Goal: Task Accomplishment & Management: Complete application form

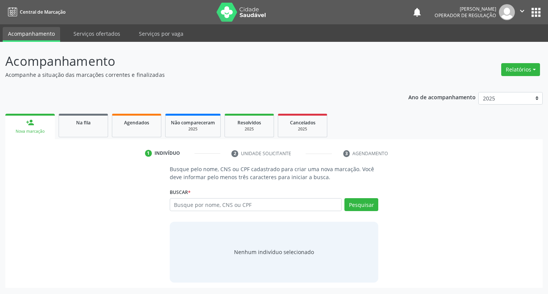
click at [198, 203] on input "text" at bounding box center [256, 204] width 172 height 13
type input "709205270855131"
click at [370, 209] on button "Pesquisar" at bounding box center [361, 204] width 34 height 13
click at [35, 124] on link "person_add Nova marcação" at bounding box center [29, 126] width 49 height 25
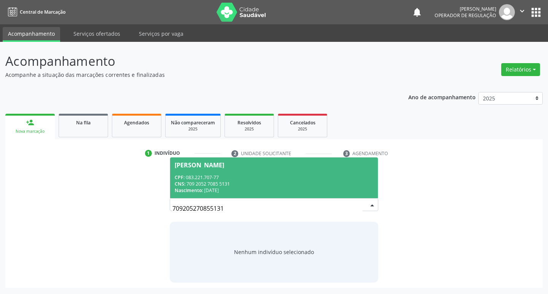
click at [221, 208] on input "709205270855131" at bounding box center [267, 208] width 191 height 15
click at [233, 183] on div "CNS: 709 2052 7085 5131" at bounding box center [274, 184] width 199 height 6
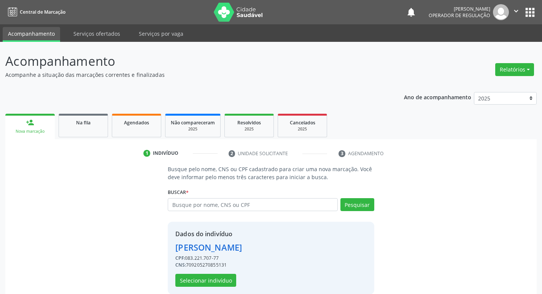
scroll to position [11, 0]
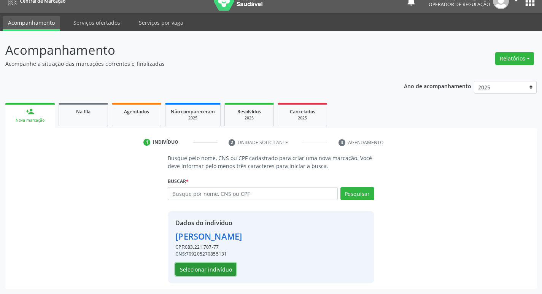
click at [219, 271] on button "Selecionar indivíduo" at bounding box center [205, 269] width 61 height 13
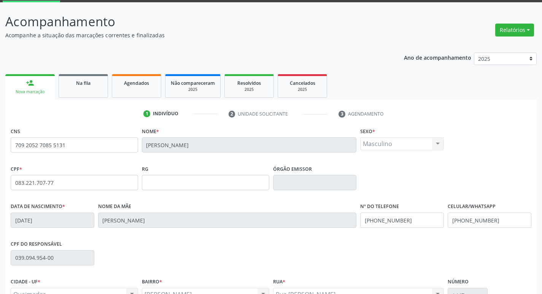
scroll to position [118, 0]
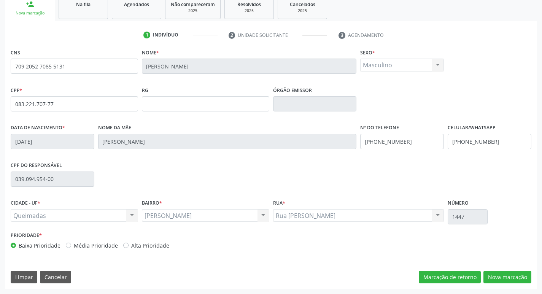
click at [263, 215] on div "Anibal Teixeira Anibal Teixeira Nenhum resultado encontrado para: " " Não há ne…" at bounding box center [205, 215] width 127 height 13
click at [197, 216] on div "Anibal Teixeira Anibal Teixeira Nenhum resultado encontrado para: " " Não há ne…" at bounding box center [205, 215] width 127 height 13
click at [180, 213] on div "Anibal Teixeira Anibal Teixeira Nenhum resultado encontrado para: " " Não há ne…" at bounding box center [205, 215] width 127 height 13
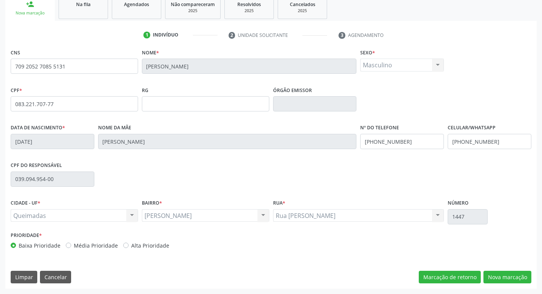
click at [180, 213] on div "Anibal Teixeira Anibal Teixeira Nenhum resultado encontrado para: " " Não há ne…" at bounding box center [205, 215] width 127 height 13
click at [493, 273] on button "Nova marcação" at bounding box center [507, 277] width 48 height 13
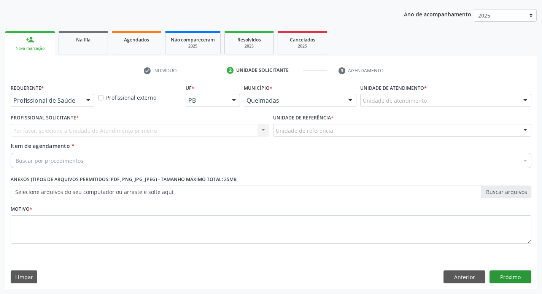
scroll to position [83, 0]
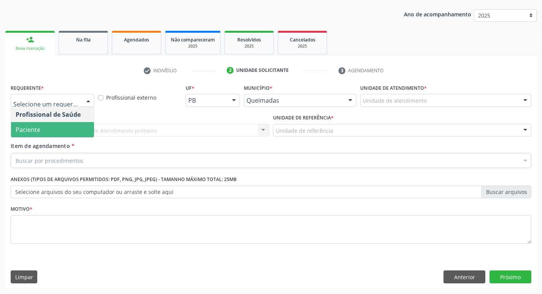
click at [46, 135] on span "Paciente" at bounding box center [52, 129] width 83 height 15
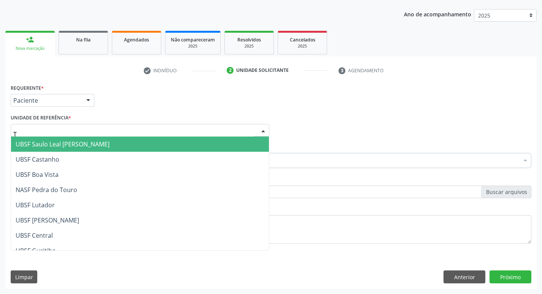
type input "TI"
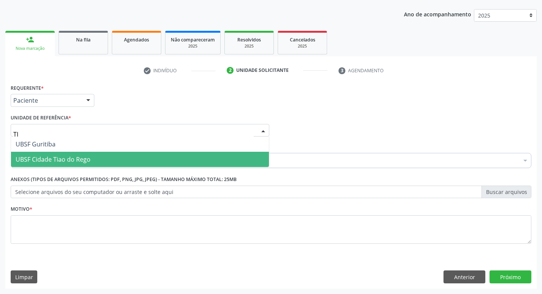
click at [84, 156] on span "UBSF Cidade Tiao do Rego" at bounding box center [53, 159] width 75 height 8
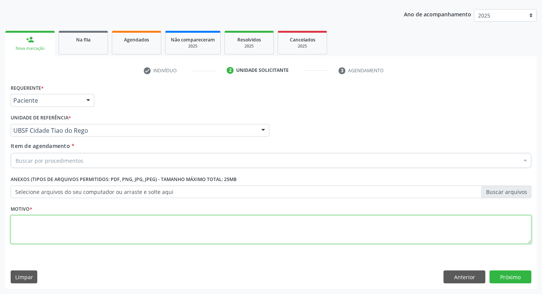
click at [62, 220] on textarea at bounding box center [271, 229] width 521 height 29
type textarea "AVALIACAO"
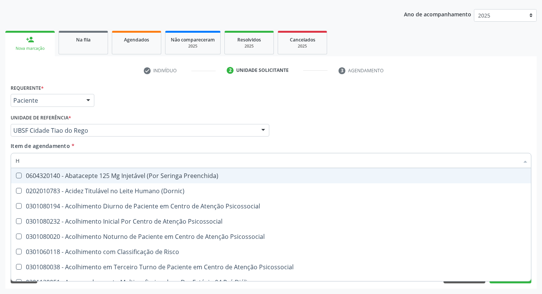
type input "HEMOGR"
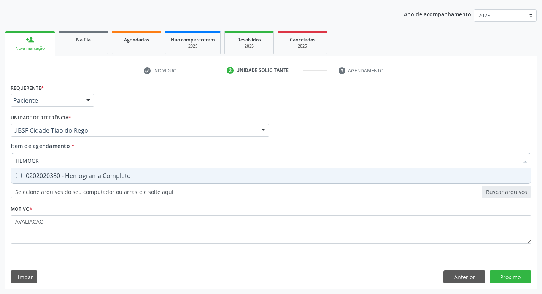
click at [68, 180] on span "0202020380 - Hemograma Completo" at bounding box center [271, 175] width 520 height 15
checkbox Completo "true"
type input "HEMOG"
checkbox Completo "false"
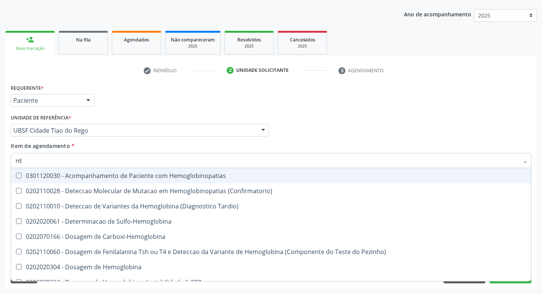
type input "H"
checkbox Completo "false"
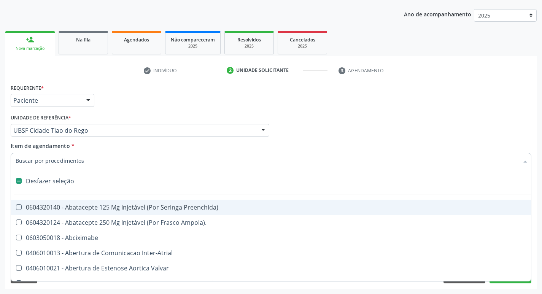
type input "G"
checkbox Persistente "true"
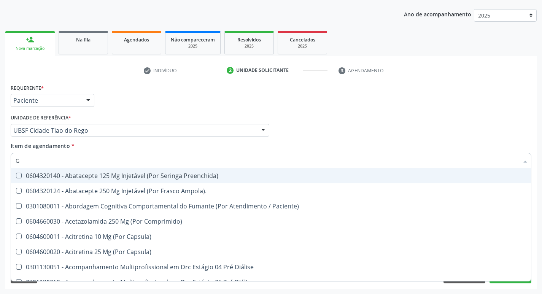
type input "GLICOSE"
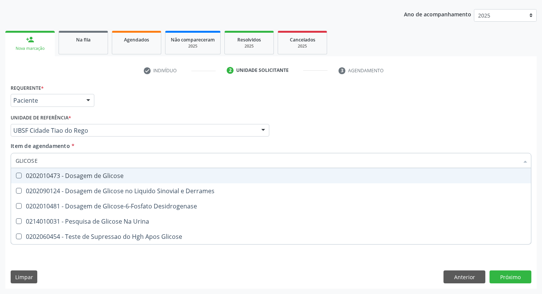
click at [84, 178] on div "0202010473 - Dosagem de Glicose" at bounding box center [271, 176] width 511 height 6
checkbox Glicose "true"
type input "GLICOS"
checkbox Glicose "false"
checkbox Derrames "true"
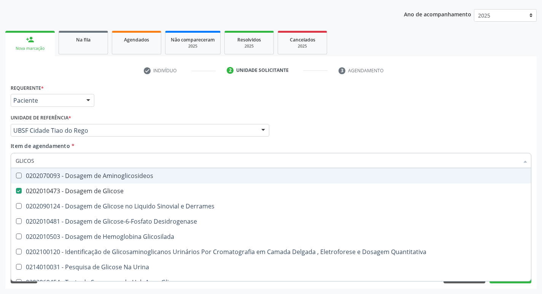
type input "GLICO"
checkbox Glicose "false"
checkbox Derrames "true"
type input "G"
checkbox Derrames "false"
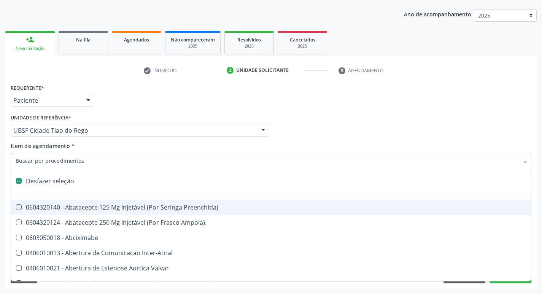
type input "H"
checkbox Convencional\) "true"
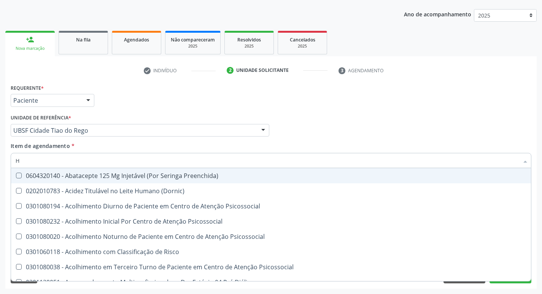
type input "HEMOGLOBINA G"
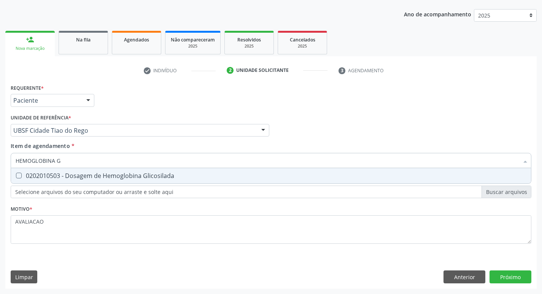
click at [138, 173] on div "0202010503 - Dosagem de Hemoglobina Glicosilada" at bounding box center [271, 176] width 511 height 6
checkbox Glicosilada "true"
type input "HEMOGLOBINA"
checkbox Glicosilada "false"
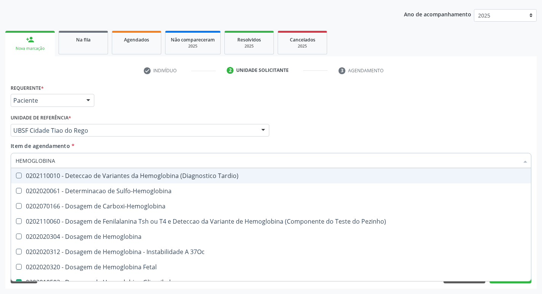
type input "HEMOGLOBIN"
checkbox Glicosilada "false"
checkbox Hemoglobina "true"
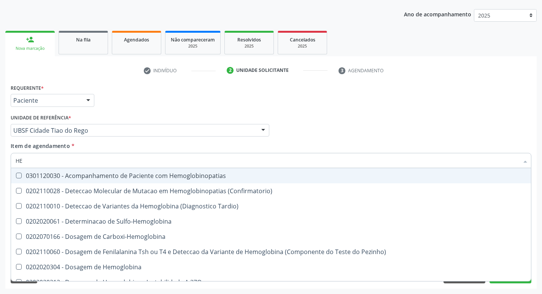
type input "H"
type input "C"
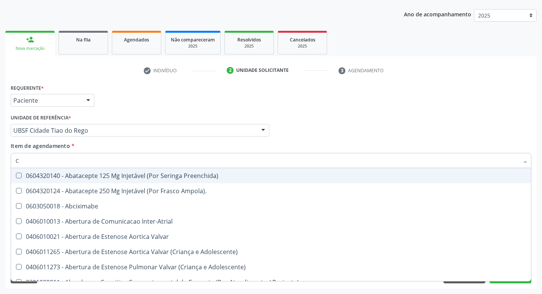
checkbox Comprimido\) "false"
checkbox Capsula\) "false"
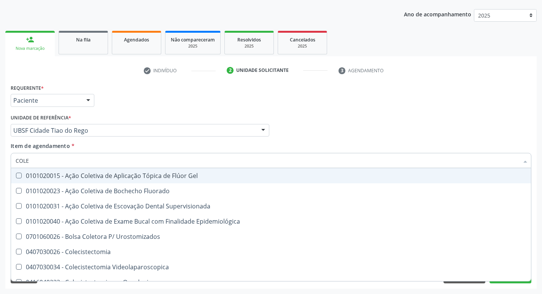
type input "COLES"
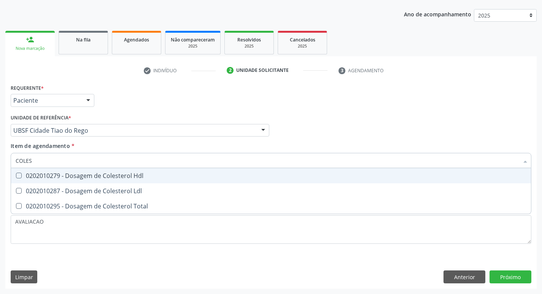
click at [138, 173] on div "0202010279 - Dosagem de Colesterol Hdl" at bounding box center [271, 176] width 511 height 6
checkbox Hdl "true"
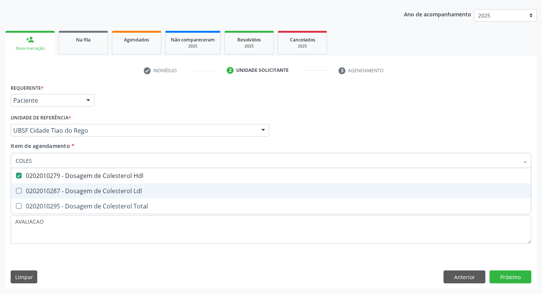
click at [138, 194] on div "0202010287 - Dosagem de Colesterol Ldl" at bounding box center [271, 191] width 511 height 6
checkbox Ldl "true"
type input "COLE"
checkbox Hdl "false"
checkbox Ldl "false"
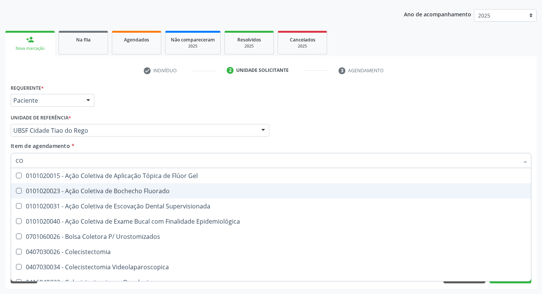
type input "C"
checkbox Hdl "false"
checkbox Ldl "false"
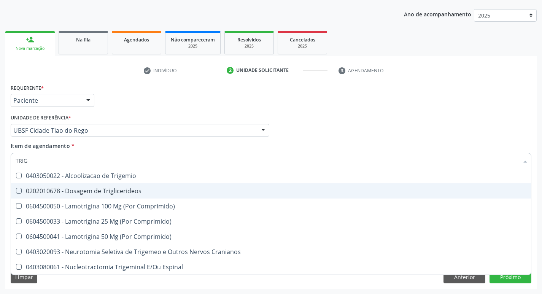
type input "TRIGL"
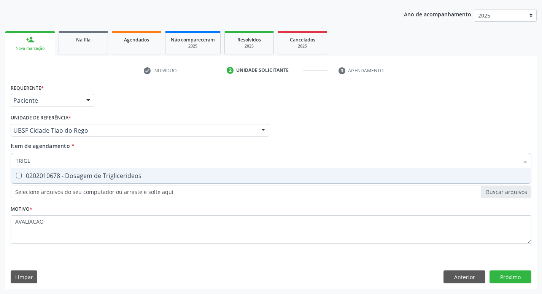
click at [137, 175] on div "0202010678 - Dosagem de Triglicerideos" at bounding box center [271, 176] width 511 height 6
checkbox Triglicerideos "true"
type input "TRIG"
checkbox Triglicerideos "false"
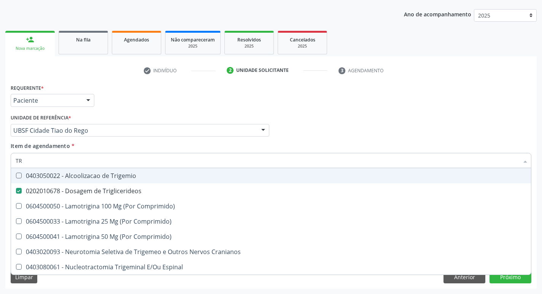
type input "T"
checkbox Triglicerideos "false"
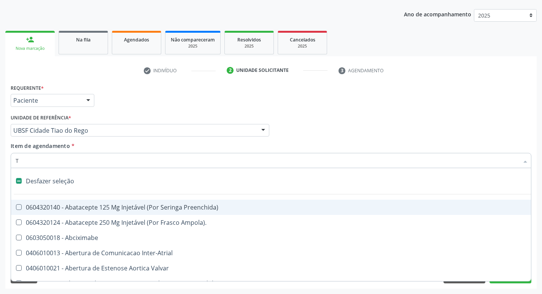
type input "TG"
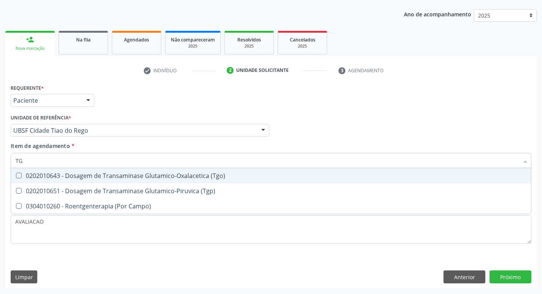
click at [137, 175] on div "0202010643 - Dosagem de Transaminase Glutamico-Oxalacetica (Tgo)" at bounding box center [271, 176] width 511 height 6
checkbox \(Tgo\) "true"
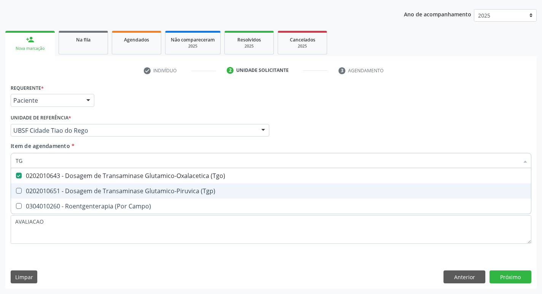
click at [139, 189] on div "0202010651 - Dosagem de Transaminase Glutamico-Piruvica (Tgp)" at bounding box center [271, 191] width 511 height 6
checkbox \(Tgp\) "true"
type input "T"
checkbox \(Tgo\) "false"
checkbox \(Tgp\) "false"
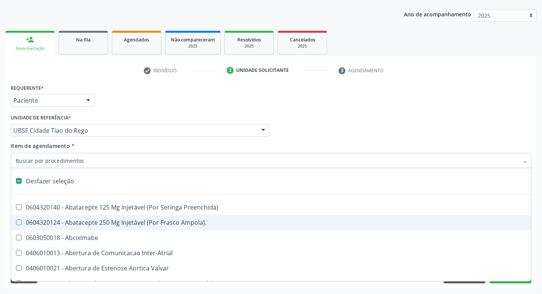
type input "U"
checkbox Cama "true"
checkbox Personalizada "true"
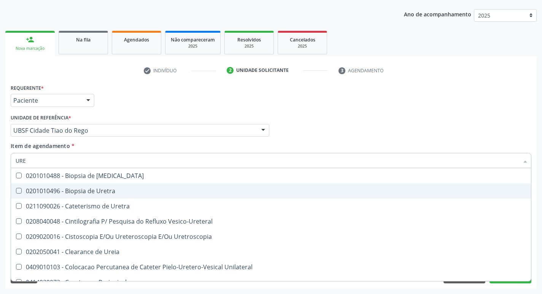
type input "UREI"
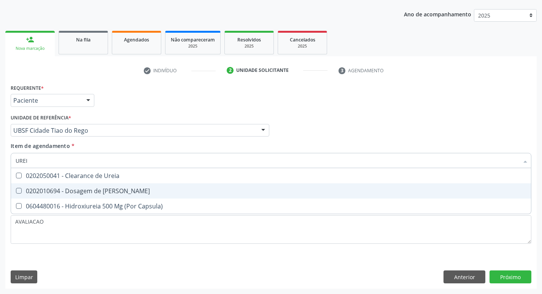
click at [129, 197] on span "0202010694 - Dosagem de Ureia" at bounding box center [271, 190] width 520 height 15
checkbox Ureia "true"
type input "URE"
checkbox Ureia "false"
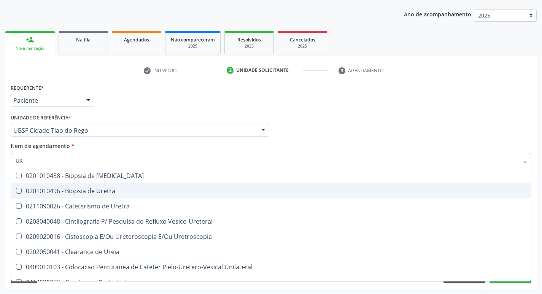
type input "U"
checkbox Ureia "false"
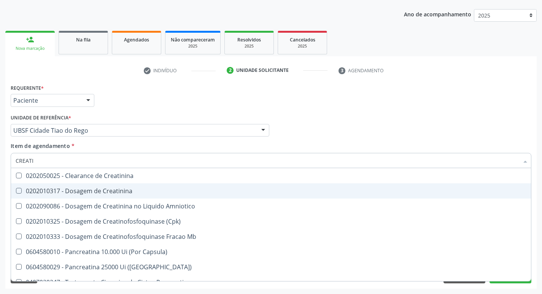
type input "CREATIN"
click at [129, 197] on span "0202010317 - Dosagem de Creatinina" at bounding box center [271, 190] width 520 height 15
checkbox Creatinina "true"
type input "CREAT"
checkbox Creatinina "false"
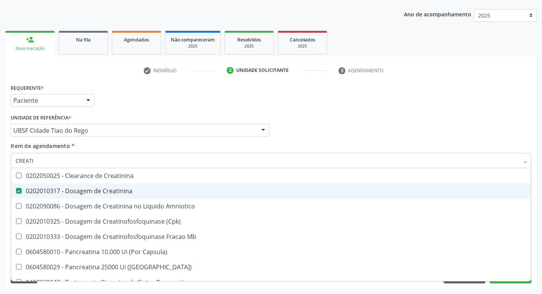
checkbox Amniotico "true"
type input "C"
checkbox Amniotico "false"
checkbox Mb "false"
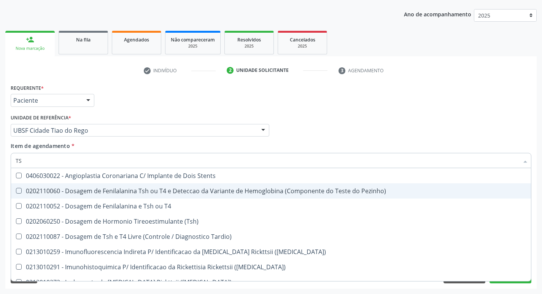
type input "TSH"
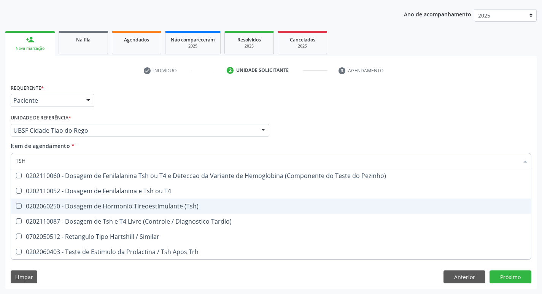
click at [129, 200] on span "0202060250 - Dosagem de Hormonio Tireoestimulante (Tsh)" at bounding box center [271, 206] width 520 height 15
checkbox \(Tsh\) "true"
type input "TS"
checkbox \(Tsh\) "false"
checkbox Tardio\) "true"
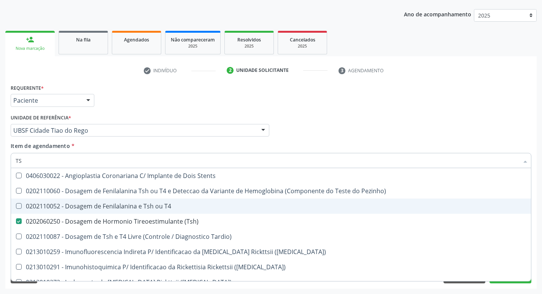
type input "T"
checkbox \(Tsh\) "false"
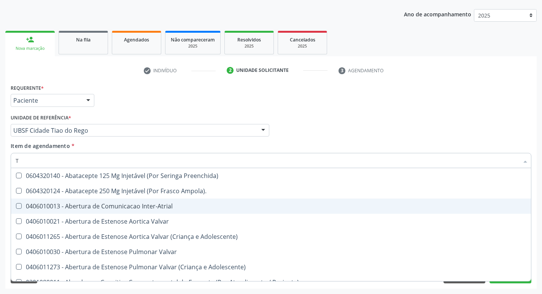
type input "T4"
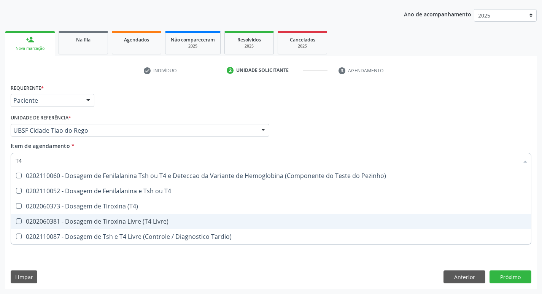
click at [163, 214] on span "0202060381 - Dosagem de Tiroxina Livre (T4 Livre)" at bounding box center [271, 221] width 520 height 15
checkbox Livre\) "true"
type input "T"
checkbox Livre\) "false"
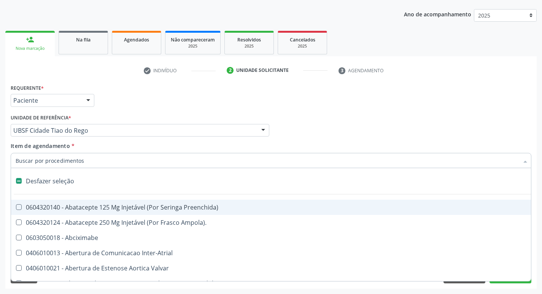
type input "2"
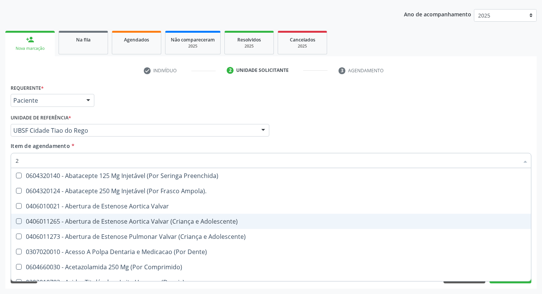
checkbox Hdl "true"
checkbox Ldl "true"
checkbox Creatinina "true"
checkbox Glicose "true"
checkbox Glicosilada "true"
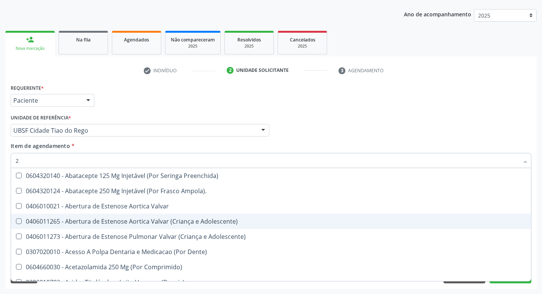
checkbox \(Tsh\) "true"
checkbox Livre\) "true"
checkbox \(Tgo\) "true"
checkbox \(Tgp\) "true"
checkbox Triglicerideos "true"
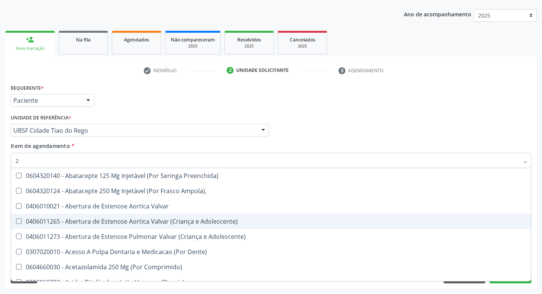
checkbox Ureia "true"
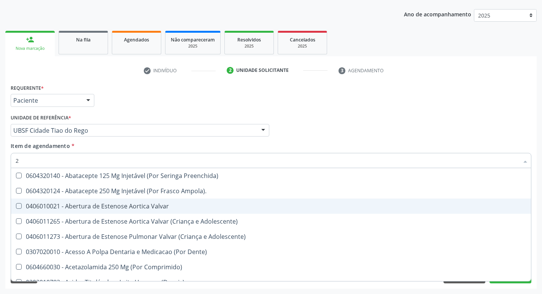
type input "20205001"
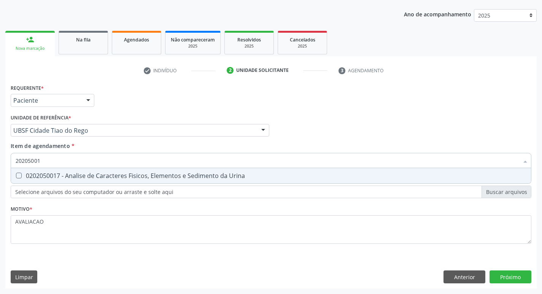
click at [133, 173] on div "0202050017 - Analise de Caracteres Fisicos, Elementos e Sedimento da Urina" at bounding box center [271, 176] width 511 height 6
checkbox Urina "true"
click at [504, 277] on div "Requerente * Paciente Profissional de Saúde Paciente Nenhum resultado encontrad…" at bounding box center [270, 185] width 531 height 207
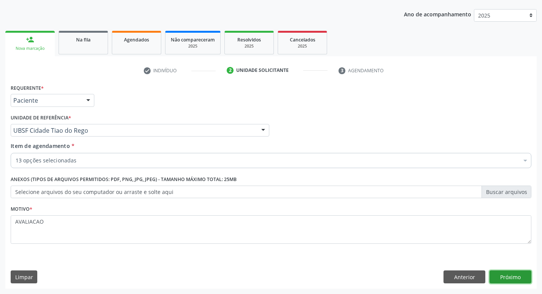
click at [514, 278] on button "Próximo" at bounding box center [510, 276] width 42 height 13
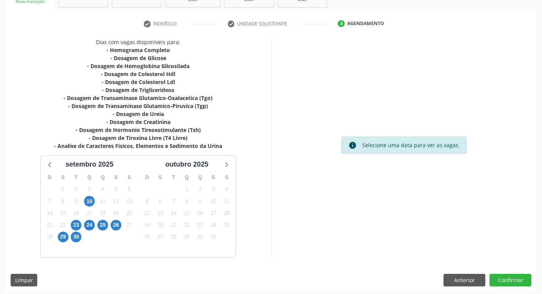
scroll to position [133, 0]
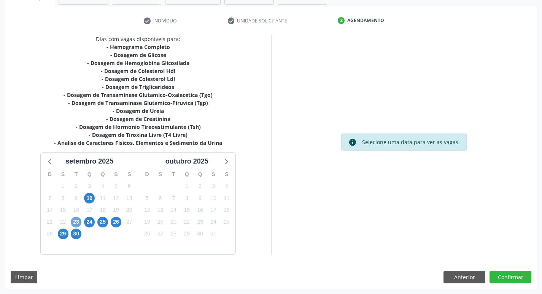
click at [76, 219] on span "23" at bounding box center [76, 222] width 11 height 11
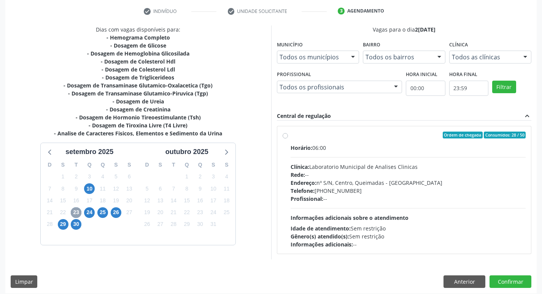
scroll to position [147, 0]
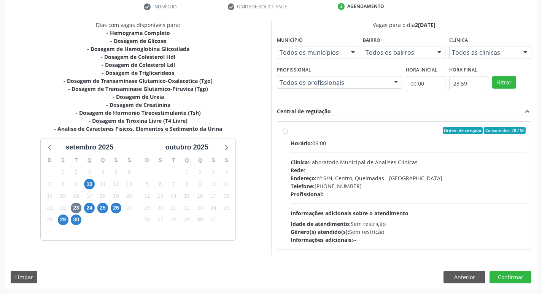
click at [429, 170] on div "Rede: --" at bounding box center [408, 170] width 235 height 8
click at [288, 134] on input "Ordem de chegada Consumidos: 28 / 50 Horário: 06:00 Clínica: Laboratorio Munici…" at bounding box center [285, 130] width 5 height 7
radio input "true"
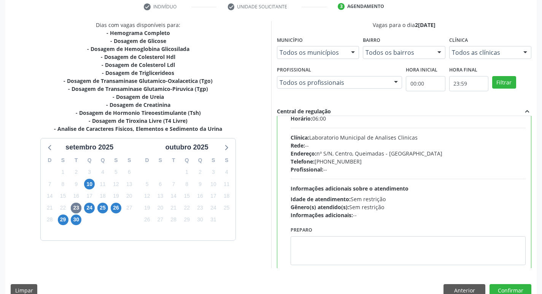
scroll to position [38, 0]
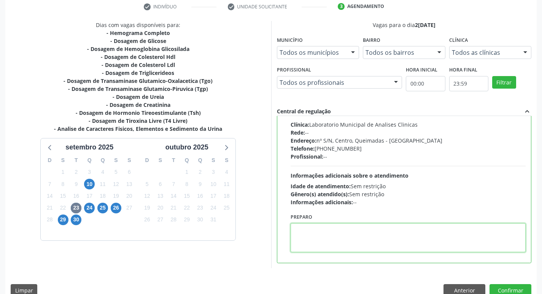
click at [350, 247] on textarea at bounding box center [408, 237] width 235 height 29
paste textarea "IR EM [GEOGRAPHIC_DATA]"
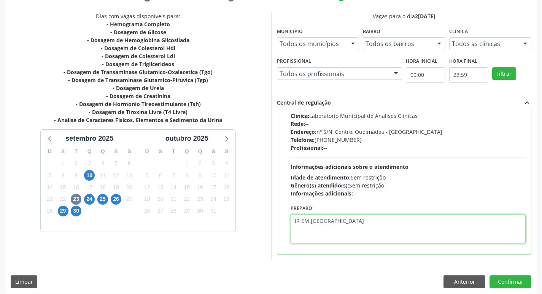
scroll to position [160, 0]
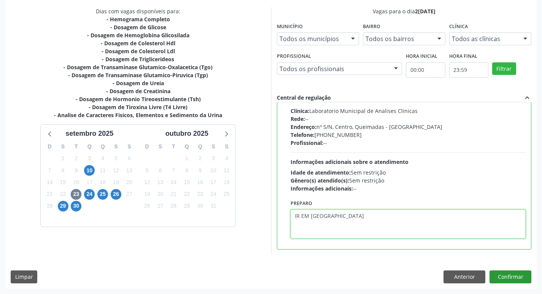
type textarea "IR EM [GEOGRAPHIC_DATA]"
click at [511, 279] on button "Confirmar" at bounding box center [510, 276] width 42 height 13
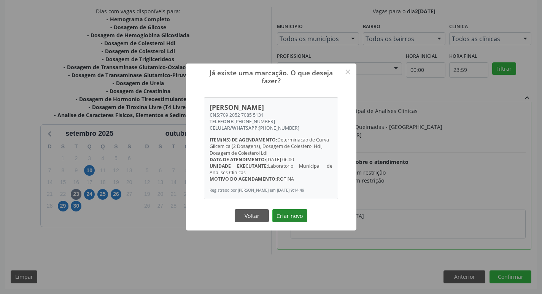
click at [288, 216] on button "Criar novo" at bounding box center [289, 215] width 35 height 13
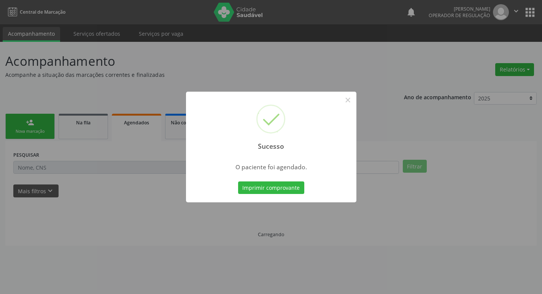
scroll to position [0, 0]
click at [268, 171] on span "O paciente foi agendado." at bounding box center [273, 167] width 71 height 8
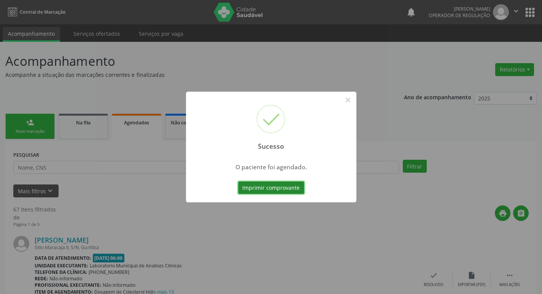
click at [276, 192] on button "Imprimir comprovante" at bounding box center [271, 187] width 66 height 13
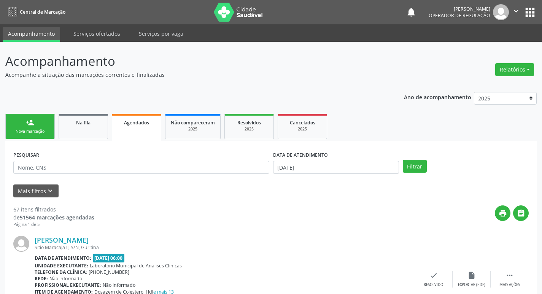
click at [37, 131] on div "Nova marcação" at bounding box center [30, 132] width 38 height 6
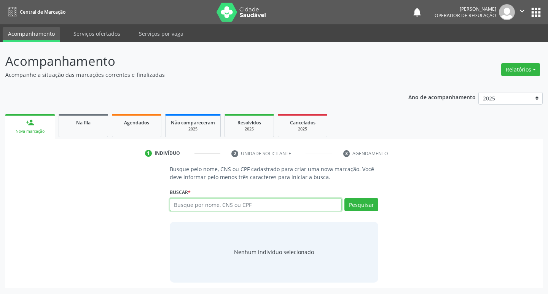
click at [251, 204] on input "text" at bounding box center [256, 204] width 172 height 13
type input "705604435994917"
click at [363, 206] on button "Pesquisar" at bounding box center [361, 204] width 34 height 13
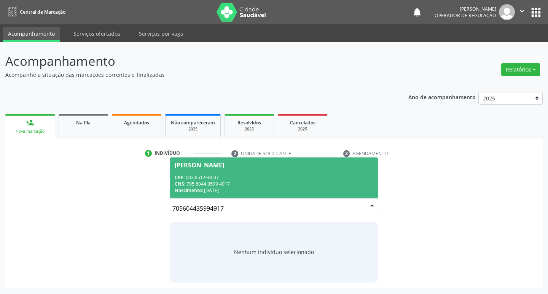
click at [217, 183] on div "CNS: 705 6044 3599 4917" at bounding box center [274, 184] width 199 height 6
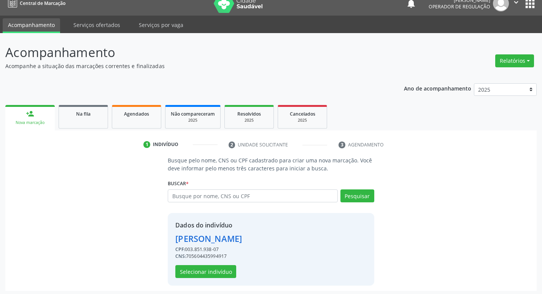
scroll to position [11, 0]
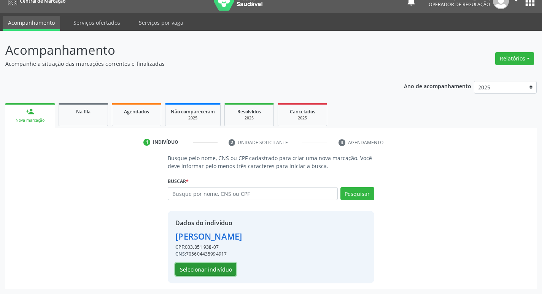
click at [204, 272] on button "Selecionar indivíduo" at bounding box center [205, 269] width 61 height 13
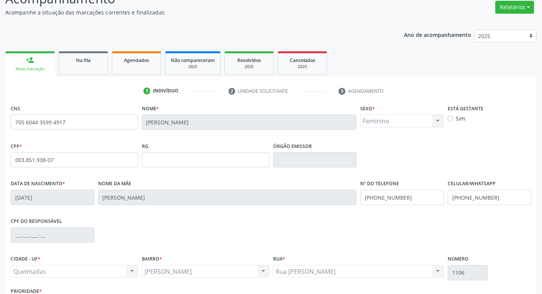
scroll to position [118, 0]
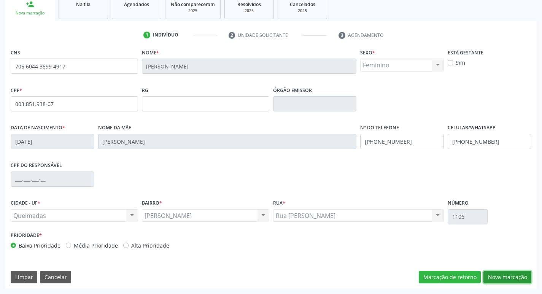
click at [515, 273] on button "Nova marcação" at bounding box center [507, 277] width 48 height 13
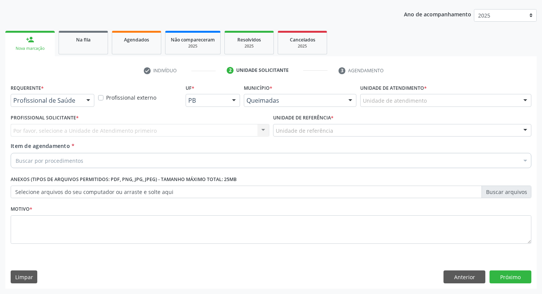
scroll to position [83, 0]
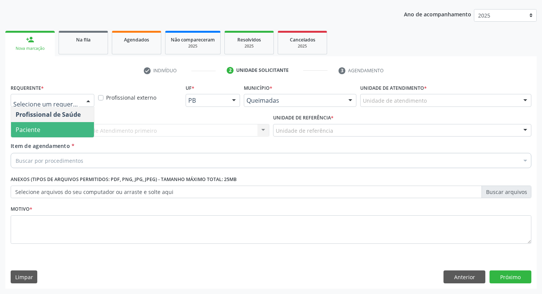
click at [44, 130] on span "Paciente" at bounding box center [52, 129] width 83 height 15
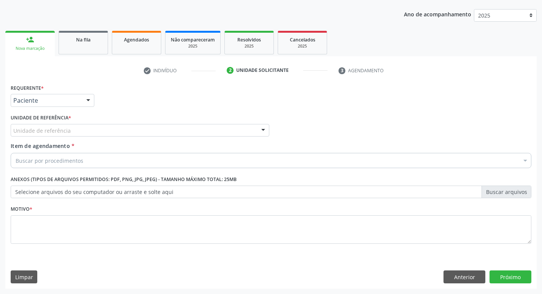
click at [43, 125] on div "Unidade de referência" at bounding box center [140, 130] width 259 height 13
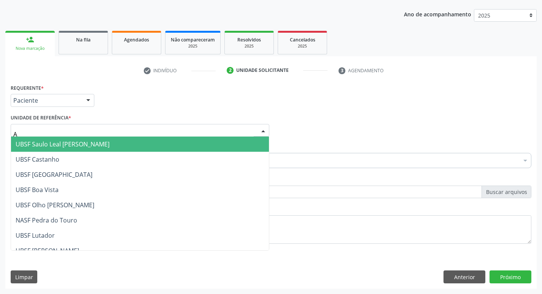
type input "AN"
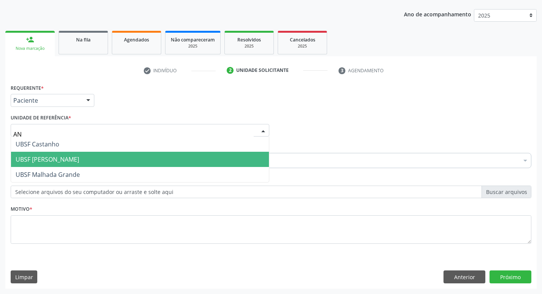
click at [81, 157] on span "UBSF [PERSON_NAME]" at bounding box center [140, 159] width 258 height 15
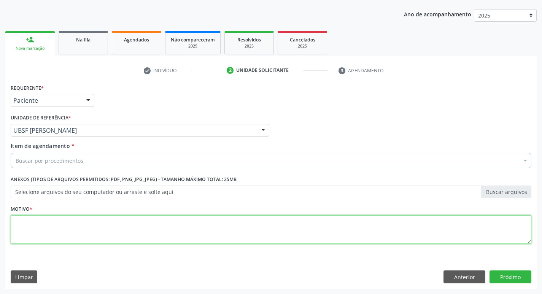
click at [48, 228] on textarea at bounding box center [271, 229] width 521 height 29
type textarea "AVALIACAO"
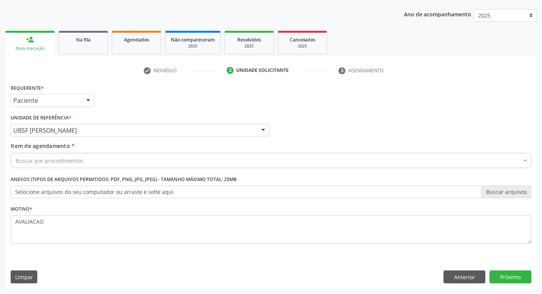
click at [91, 162] on div "Buscar por procedimentos" at bounding box center [271, 160] width 521 height 15
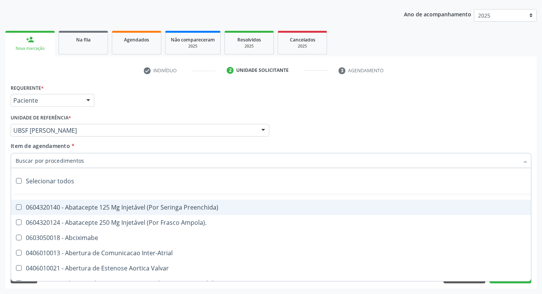
click at [91, 162] on input "Item de agendamento *" at bounding box center [267, 160] width 503 height 15
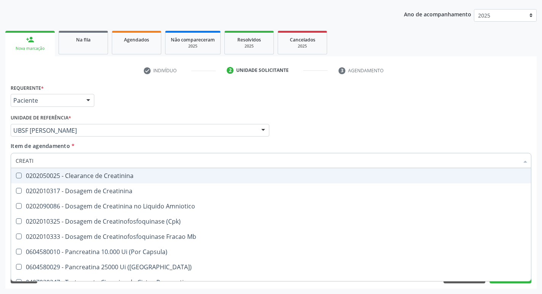
type input "CREATIN"
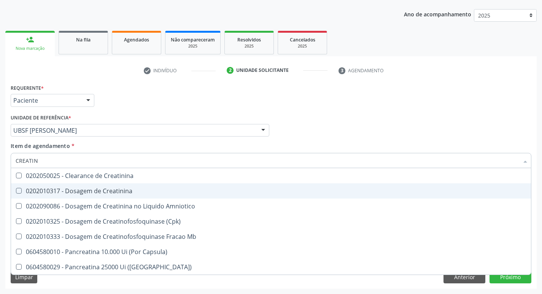
click at [45, 195] on span "0202010317 - Dosagem de Creatinina" at bounding box center [271, 190] width 520 height 15
checkbox Creatinina "true"
type input "C"
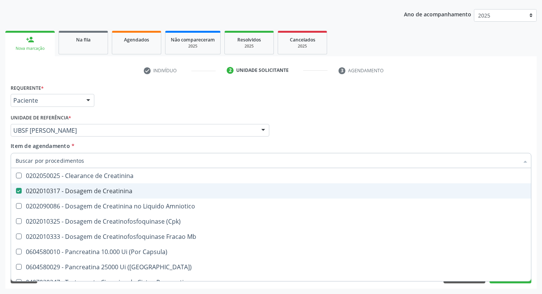
checkbox Creatinina "false"
checkbox Amniotico "false"
checkbox Mb "false"
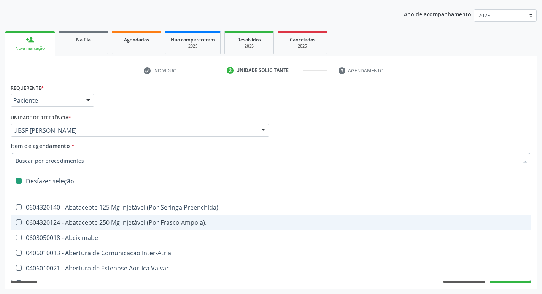
type input "2"
checkbox Biologica "true"
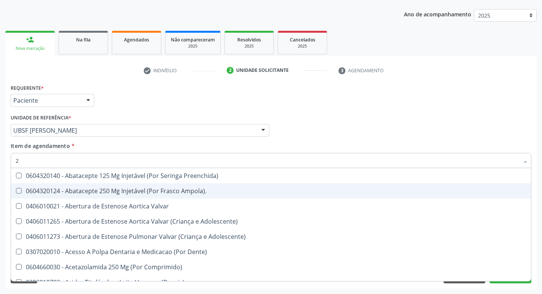
type input "20205001"
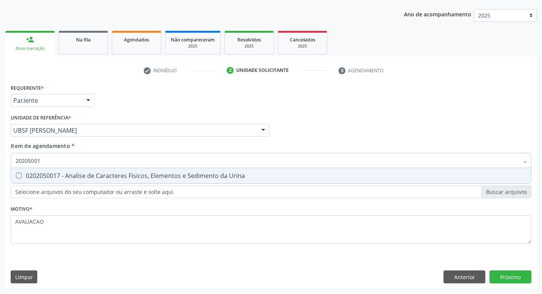
click at [154, 176] on div "0202050017 - Analise de Caracteres Fisicos, Elementos e Sedimento da Urina" at bounding box center [271, 176] width 511 height 6
checkbox Urina "true"
click at [514, 275] on div "Requerente * Paciente Profissional de Saúde Paciente Nenhum resultado encontrad…" at bounding box center [270, 185] width 531 height 207
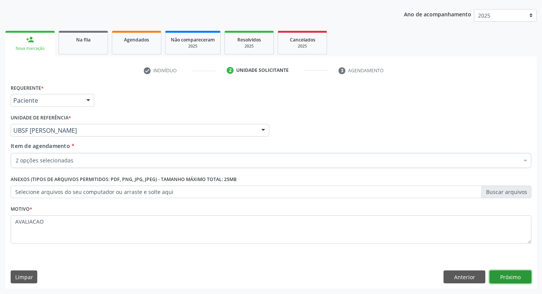
click at [516, 278] on button "Próximo" at bounding box center [510, 276] width 42 height 13
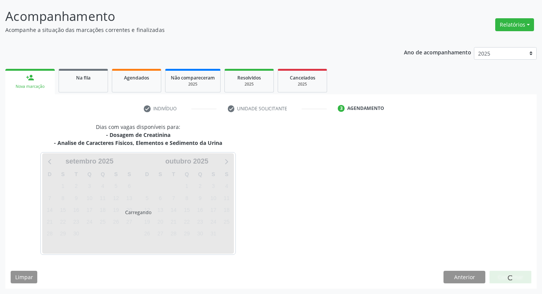
scroll to position [45, 0]
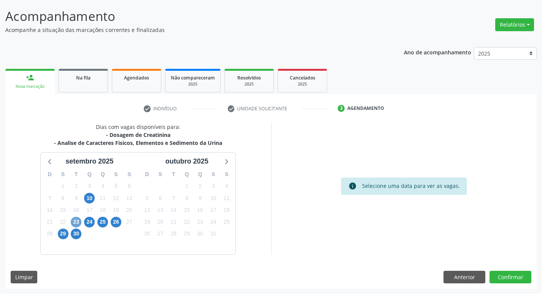
click at [76, 222] on span "23" at bounding box center [76, 222] width 11 height 11
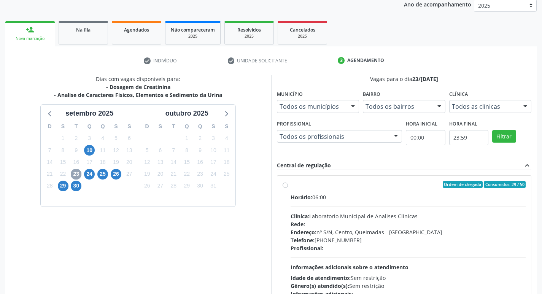
scroll to position [147, 0]
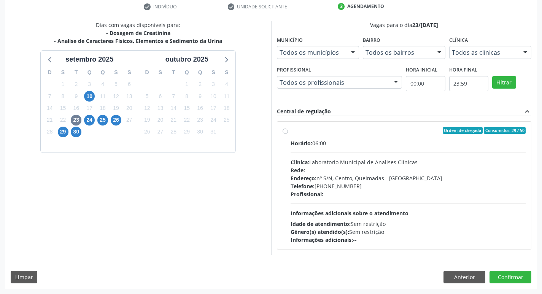
click at [383, 161] on div "Clínica: Laboratorio Municipal de Analises Clinicas" at bounding box center [408, 162] width 235 height 8
click at [288, 134] on input "Ordem de chegada Consumidos: 29 / 50 Horário: 06:00 Clínica: Laboratorio Munici…" at bounding box center [285, 130] width 5 height 7
radio input "true"
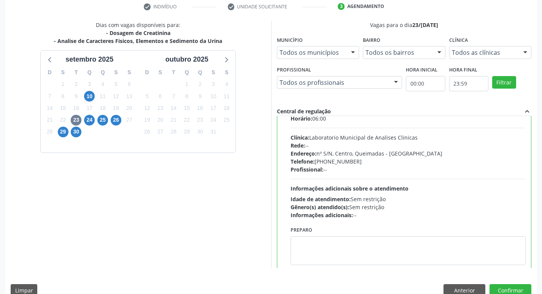
scroll to position [38, 0]
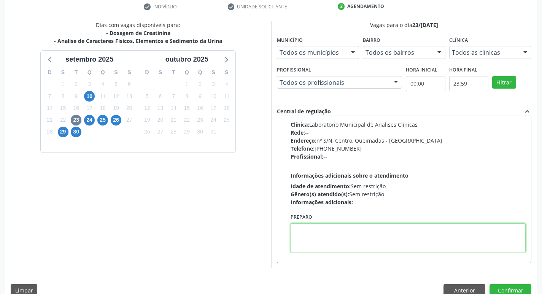
click at [328, 237] on textarea at bounding box center [408, 237] width 235 height 29
paste textarea "IR EM [GEOGRAPHIC_DATA]"
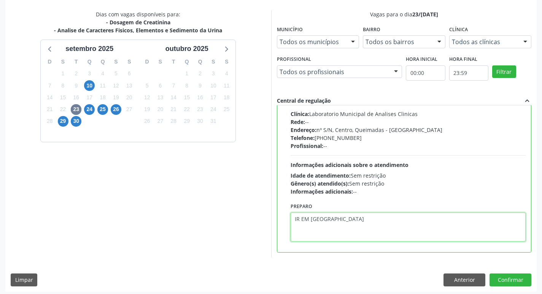
scroll to position [160, 0]
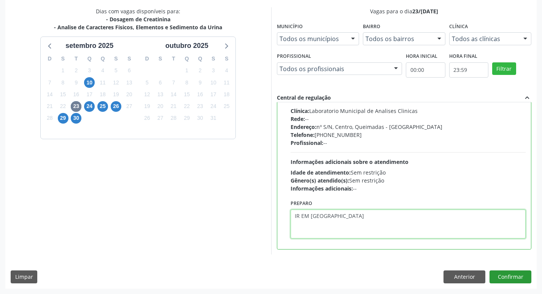
type textarea "IR EM [GEOGRAPHIC_DATA]"
click at [502, 281] on button "Confirmar" at bounding box center [510, 276] width 42 height 13
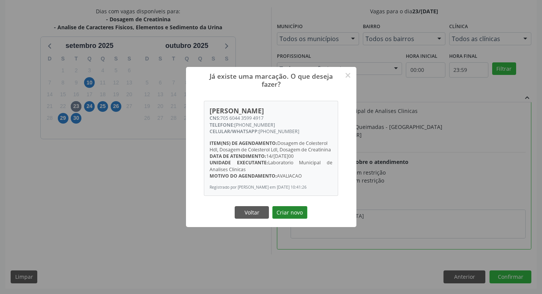
click at [292, 212] on button "Criar novo" at bounding box center [289, 212] width 35 height 13
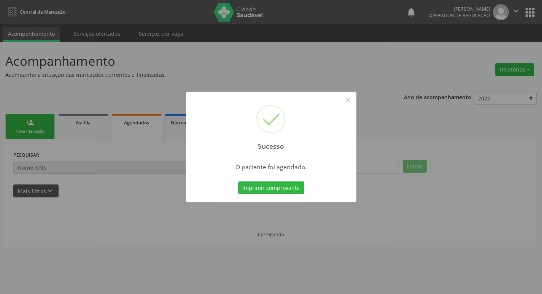
scroll to position [0, 0]
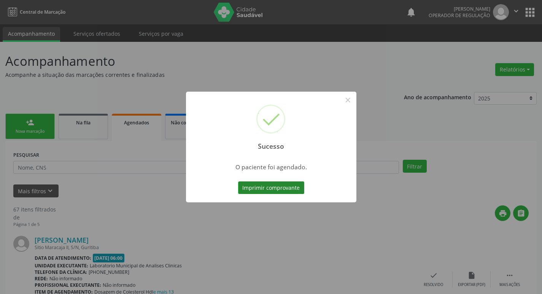
click at [254, 186] on button "Imprimir comprovante" at bounding box center [271, 187] width 66 height 13
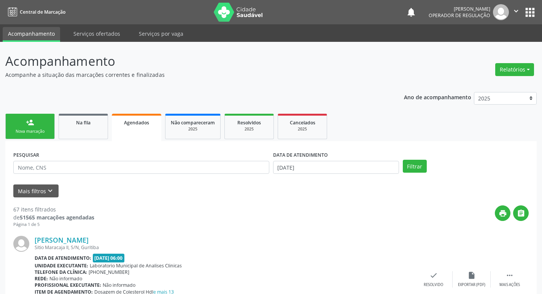
click at [42, 131] on div "Nova marcação" at bounding box center [30, 132] width 38 height 6
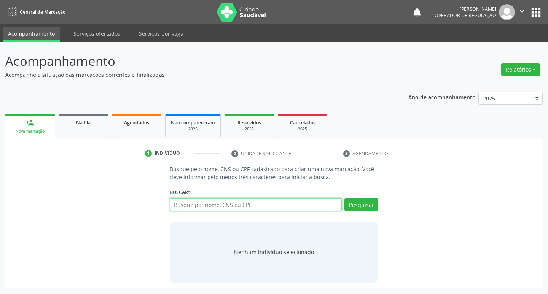
click at [218, 207] on input "text" at bounding box center [256, 204] width 172 height 13
type input "707803654059818"
click at [360, 213] on div "Pesquisar" at bounding box center [360, 207] width 37 height 18
click at [354, 206] on button "Pesquisar" at bounding box center [361, 204] width 34 height 13
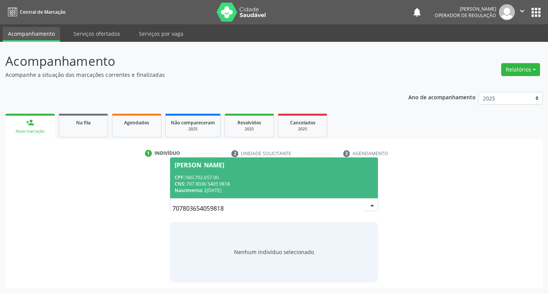
click at [210, 168] on span "Maria Eda Salustiano da Silva CPF: 060.702.657-00 CNS: 707 8036 5405 9818 Nasci…" at bounding box center [274, 177] width 208 height 41
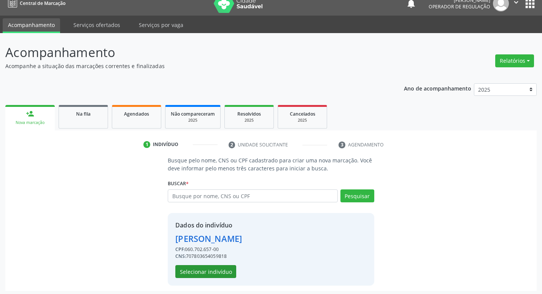
scroll to position [11, 0]
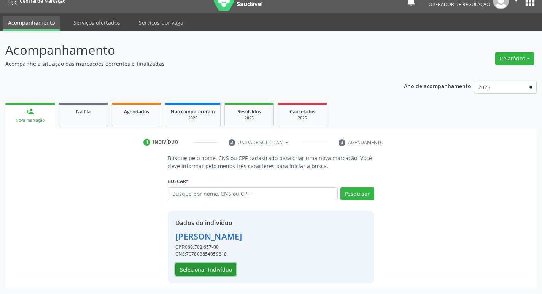
drag, startPoint x: 211, startPoint y: 265, endPoint x: 207, endPoint y: 267, distance: 4.0
click at [207, 267] on button "Selecionar indivíduo" at bounding box center [205, 269] width 61 height 13
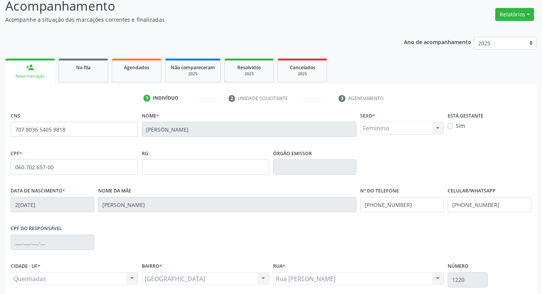
scroll to position [118, 0]
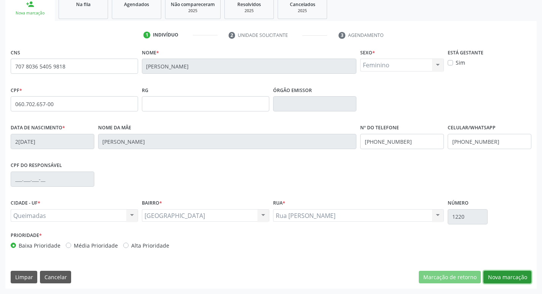
click at [508, 279] on button "Nova marcação" at bounding box center [507, 277] width 48 height 13
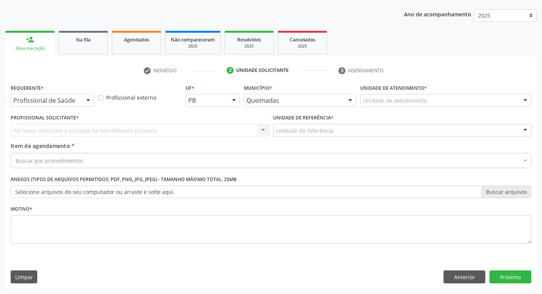
scroll to position [83, 0]
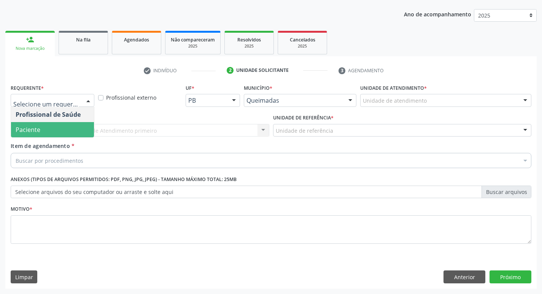
click at [54, 132] on span "Paciente" at bounding box center [52, 129] width 83 height 15
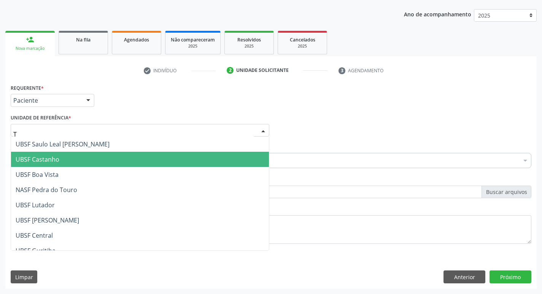
type input "TI"
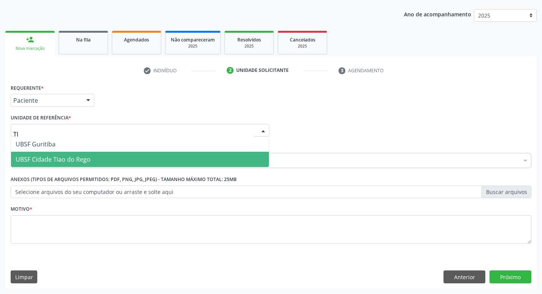
click at [67, 153] on span "UBSF Cidade Tiao do Rego" at bounding box center [140, 159] width 258 height 15
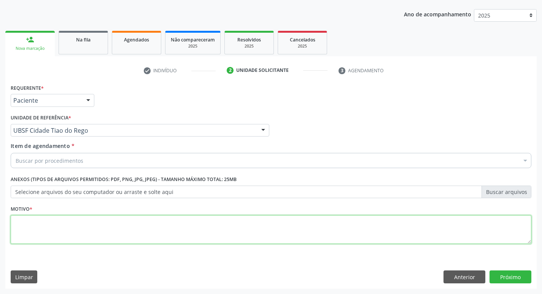
click at [26, 227] on textarea at bounding box center [271, 229] width 521 height 29
type textarea "AVALIACAO"
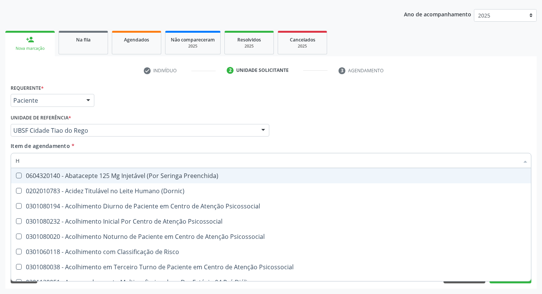
type input "HEMOGR"
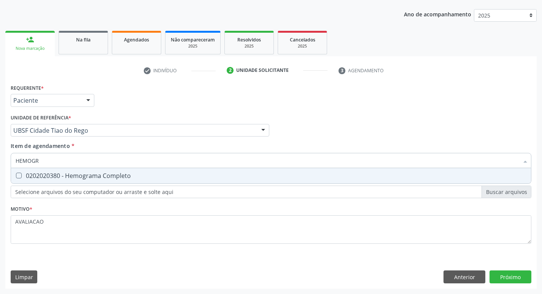
click at [112, 179] on div "0202020380 - Hemograma Completo" at bounding box center [271, 176] width 511 height 6
checkbox Completo "true"
type input "HEMOG"
checkbox Completo "false"
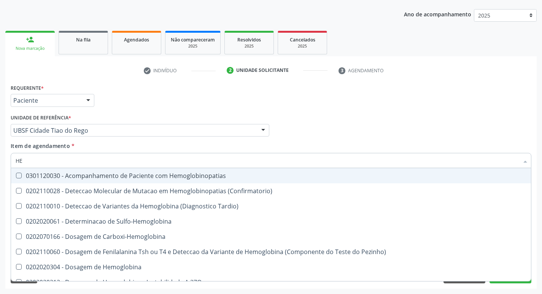
type input "H"
checkbox Completo "false"
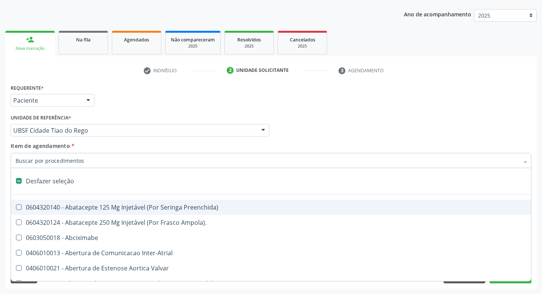
type input "G"
checkbox Persistente "true"
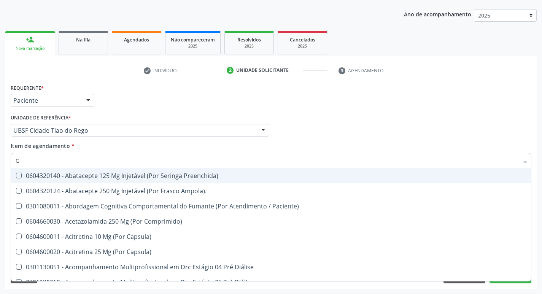
type input "GLICOSE"
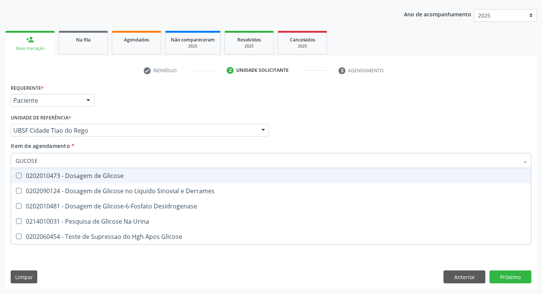
click at [68, 178] on div "0202010473 - Dosagem de Glicose" at bounding box center [271, 176] width 511 height 6
checkbox Glicose "true"
type input "GLICOS"
checkbox Glicose "false"
checkbox Derrames "true"
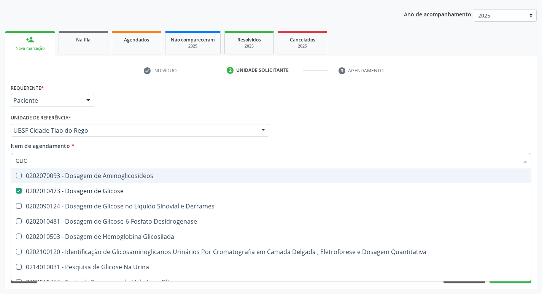
type input "GLI"
checkbox Glicose "false"
checkbox Derrames "false"
type input "G"
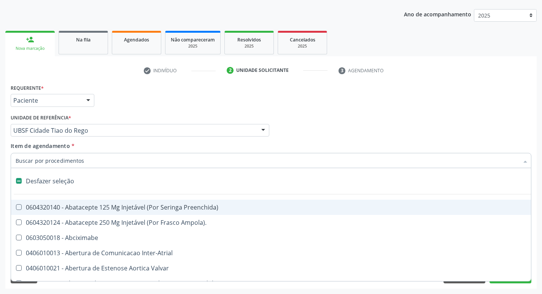
type input "H"
checkbox Convencional\) "true"
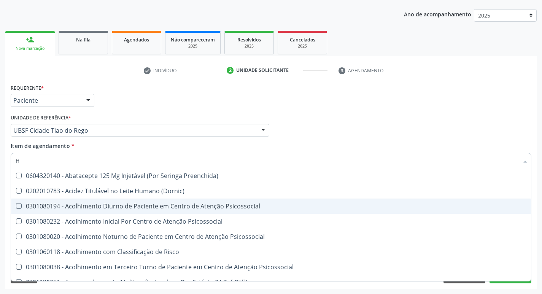
type input "HEMOGLOBINA G"
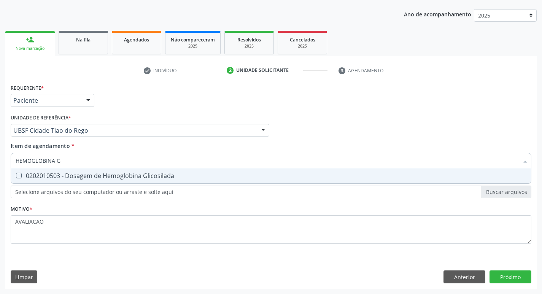
click at [119, 173] on div "0202010503 - Dosagem de Hemoglobina Glicosilada" at bounding box center [271, 176] width 511 height 6
checkbox Glicosilada "true"
type input "HEMOGLOBINA"
checkbox Glicosilada "false"
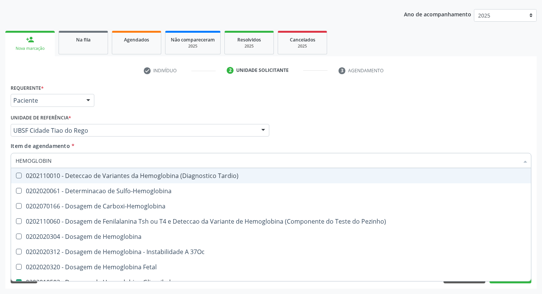
type input "HEMOGLOBI"
checkbox Glicosilada "false"
checkbox Hemoglobina "true"
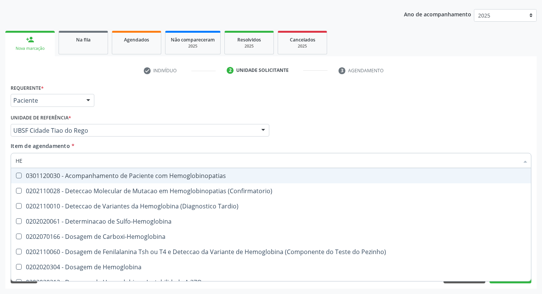
type input "H"
checkbox Glicosilada "false"
checkbox S "false"
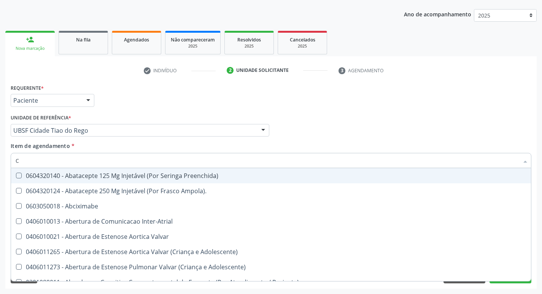
type input "CO"
checkbox Comprimido\) "true"
checkbox Transcutanea "true"
checkbox Osseo "true"
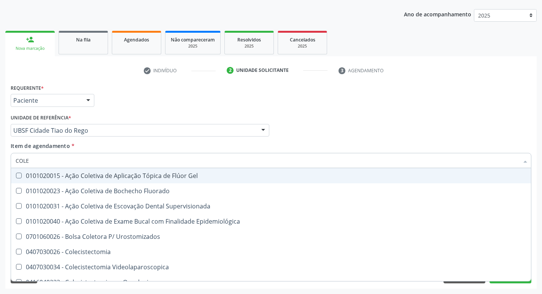
type input "COLES"
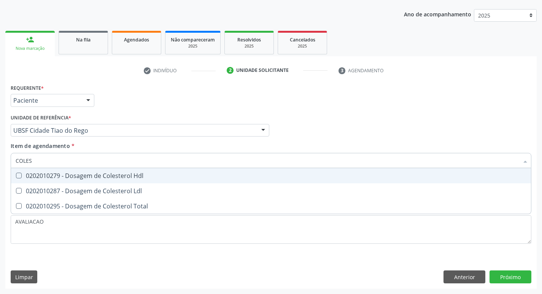
click at [119, 173] on div "0202010279 - Dosagem de Colesterol Hdl" at bounding box center [271, 176] width 511 height 6
checkbox Hdl "true"
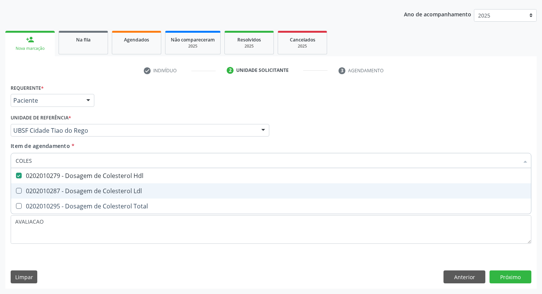
click at [112, 186] on span "0202010287 - Dosagem de Colesterol Ldl" at bounding box center [271, 190] width 520 height 15
checkbox Ldl "true"
type input "COLE"
checkbox Hdl "false"
checkbox Ldl "false"
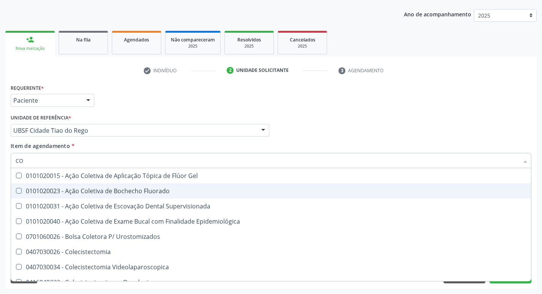
type input "C"
checkbox Hdl "false"
checkbox Ldl "false"
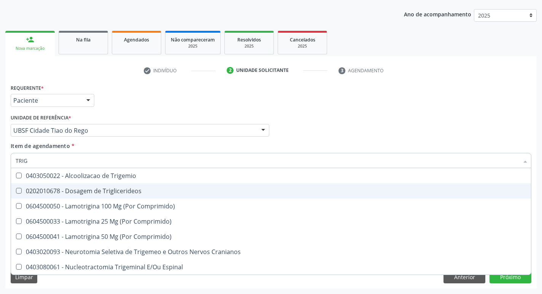
type input "TRIGL"
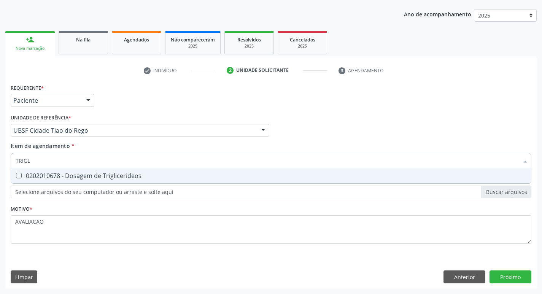
click at [102, 181] on span "0202010678 - Dosagem de Triglicerideos" at bounding box center [271, 175] width 520 height 15
checkbox Triglicerideos "true"
type input "TRIG"
checkbox Triglicerideos "false"
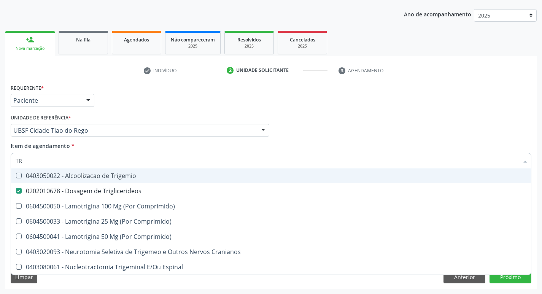
type input "T"
checkbox Triglicerideos "false"
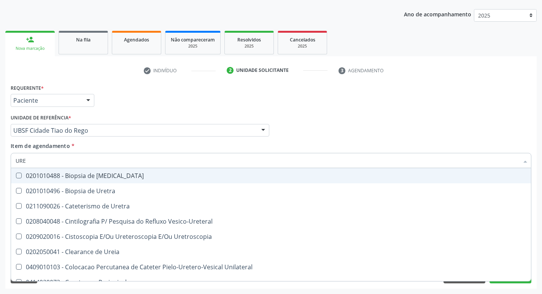
type input "UREI"
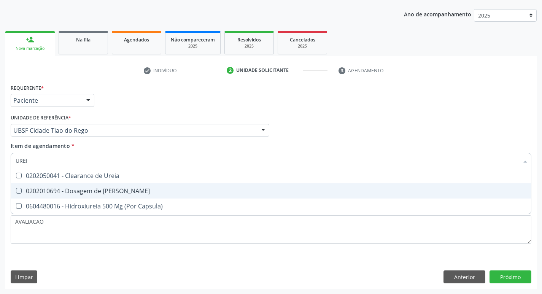
click at [97, 186] on span "0202010694 - Dosagem de Ureia" at bounding box center [271, 190] width 520 height 15
checkbox Ureia "true"
type input "URE"
checkbox Ureia "false"
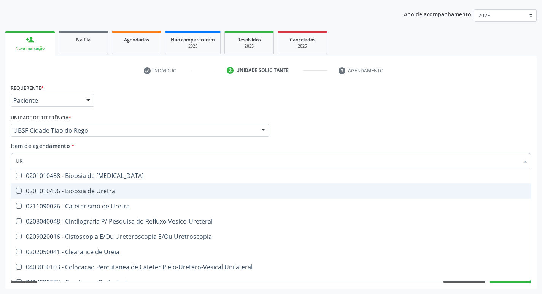
type input "U"
checkbox Ureia "false"
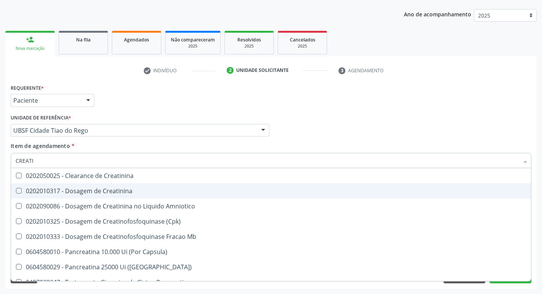
type input "CREATIN"
click at [97, 186] on span "0202010317 - Dosagem de Creatinina" at bounding box center [271, 190] width 520 height 15
checkbox Creatinina "true"
type input "C"
checkbox Creatinina "false"
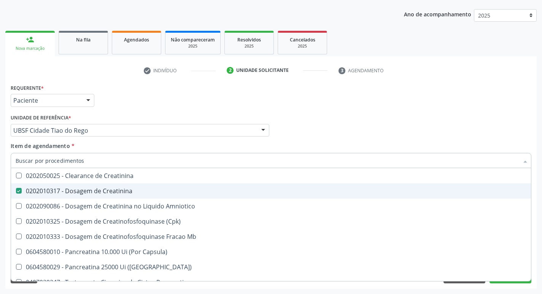
checkbox Amniotico "false"
checkbox Mb "false"
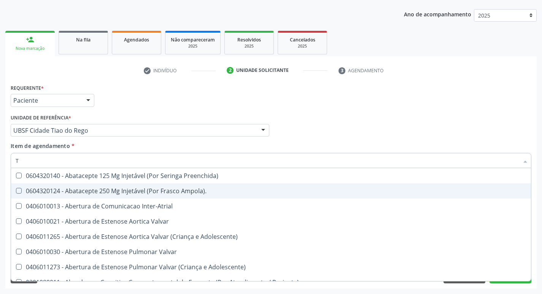
type input "TG"
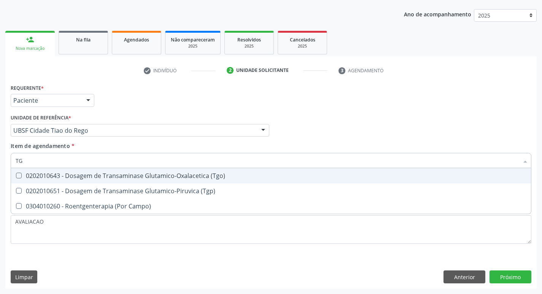
click at [127, 176] on div "0202010643 - Dosagem de Transaminase Glutamico-Oxalacetica (Tgo)" at bounding box center [271, 176] width 511 height 6
checkbox \(Tgo\) "true"
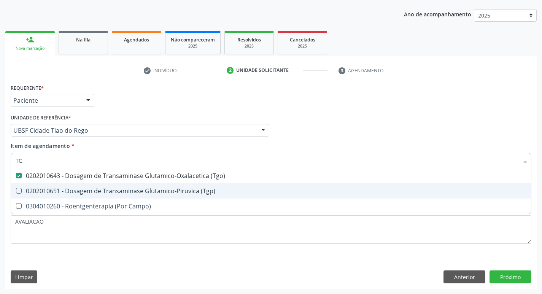
click at [128, 188] on div "0202010651 - Dosagem de Transaminase Glutamico-Piruvica (Tgp)" at bounding box center [271, 191] width 511 height 6
checkbox \(Tgp\) "true"
type input "T"
checkbox \(Tgo\) "false"
checkbox \(Tgp\) "false"
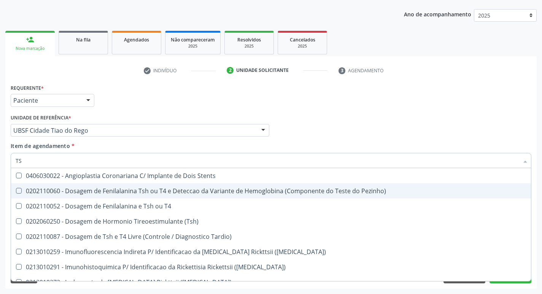
type input "TSH"
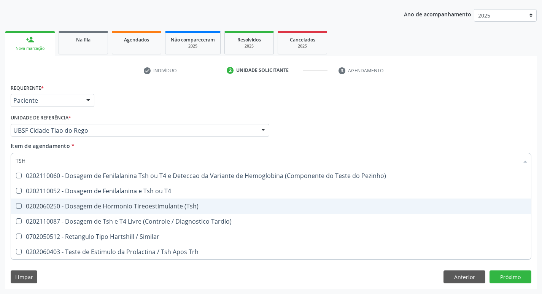
click at [146, 201] on span "0202060250 - Dosagem de Hormonio Tireoestimulante (Tsh)" at bounding box center [271, 206] width 520 height 15
checkbox \(Tsh\) "true"
type input "TS"
checkbox \(Tsh\) "false"
checkbox Tardio\) "true"
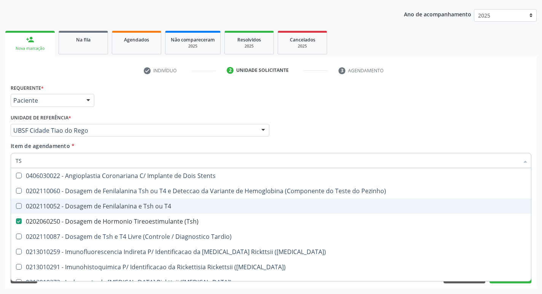
type input "T"
checkbox \(Tsh\) "false"
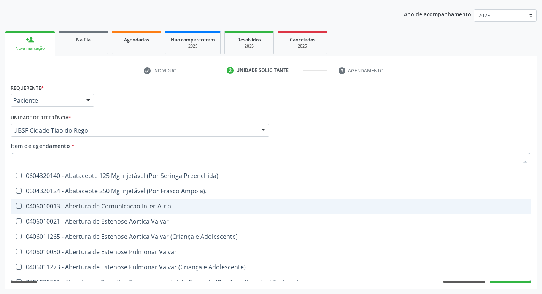
type input "T4"
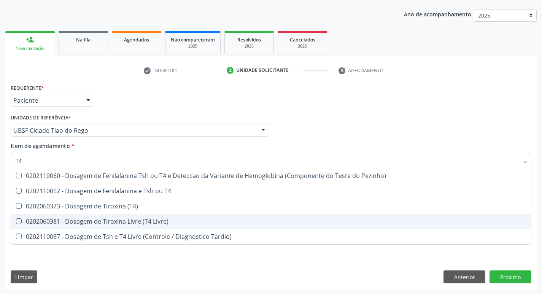
click at [176, 222] on div "0202060381 - Dosagem de Tiroxina Livre (T4 Livre)" at bounding box center [271, 221] width 511 height 6
checkbox Livre\) "true"
type input "T"
checkbox Livre\) "false"
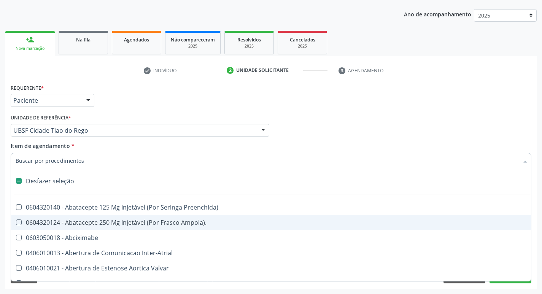
type input "2"
checkbox Monopolar "true"
checkbox Quadril "true"
checkbox Biologica "true"
checkbox Vagina "true"
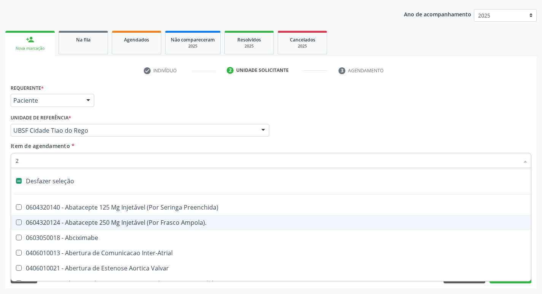
checkbox Puerperal "true"
checkbox Internado "true"
checkbox Anos\) "true"
checkbox Congenita "true"
checkbox Adolescente\) "true"
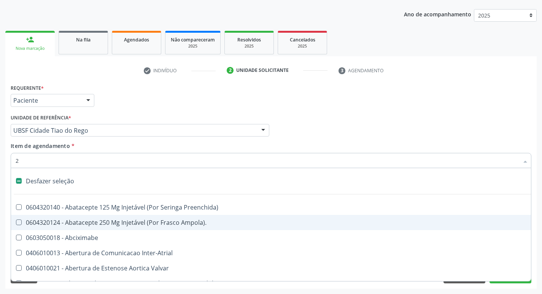
checkbox Aorto-Cavitarias "true"
checkbox Congenita "true"
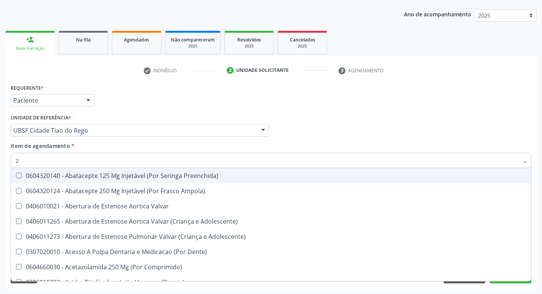
type input "20205001"
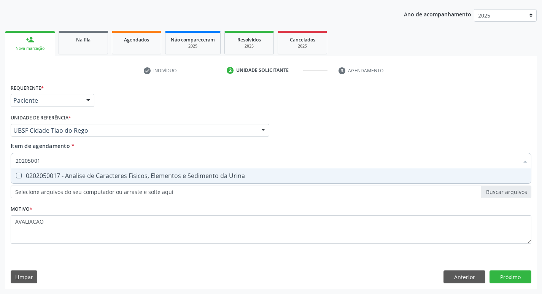
click at [87, 173] on div "0202050017 - Analise de Caracteres Fisicos, Elementos e Sedimento da Urina" at bounding box center [271, 176] width 511 height 6
checkbox Urina "true"
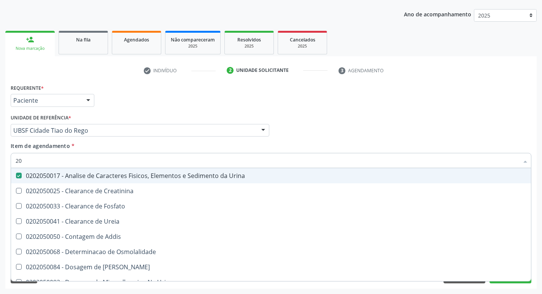
type input "2"
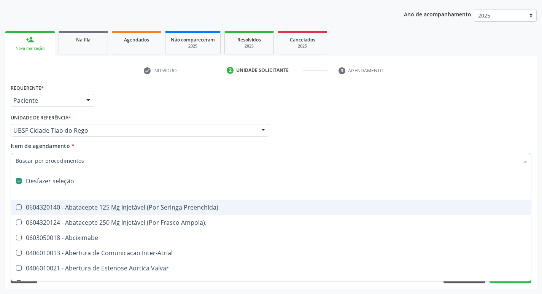
checkbox Preenchida\) "false"
checkbox Inter-Atrial "false"
type input "2"
checkbox Hepático "true"
checkbox Urina "false"
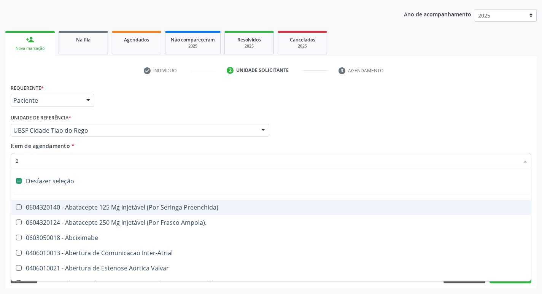
checkbox Monopolar "true"
checkbox Quadril "true"
checkbox Biologica "true"
checkbox Vagina "true"
checkbox Puerperal "true"
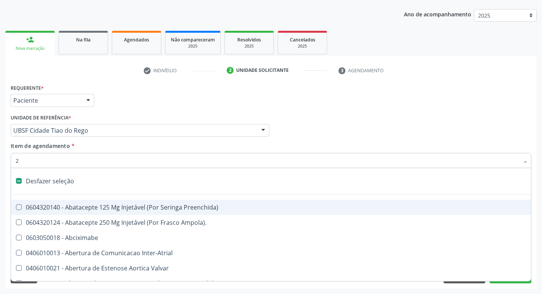
checkbox Internado "true"
checkbox Anos\) "true"
checkbox Congenita "true"
checkbox Adolescente\) "true"
checkbox Aorto-Cavitarias "true"
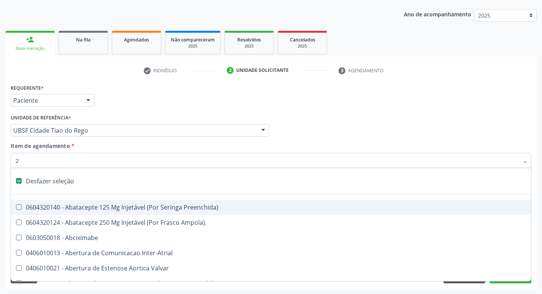
checkbox Congenita "true"
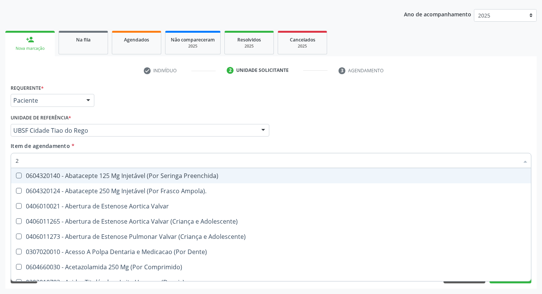
type input "20204008"
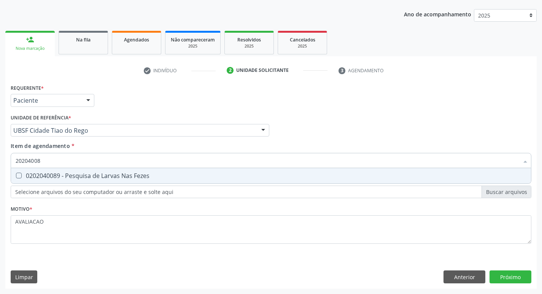
click at [130, 177] on div "0202040089 - Pesquisa de Larvas Nas Fezes" at bounding box center [271, 176] width 511 height 6
checkbox Fezes "true"
type input "2020400"
checkbox Fezes "false"
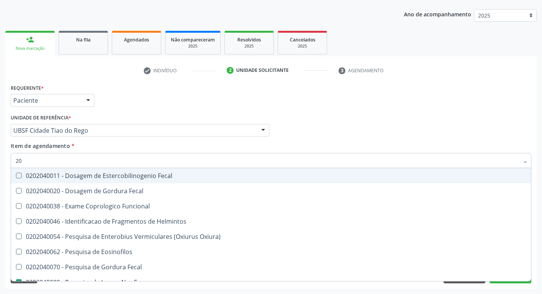
type input "2"
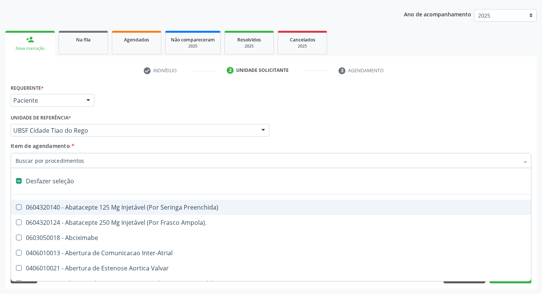
checkbox Inter-Atrial "false"
checkbox Adolescente\) "false"
checkbox Paciente\) "false"
type input "V"
checkbox Urina "false"
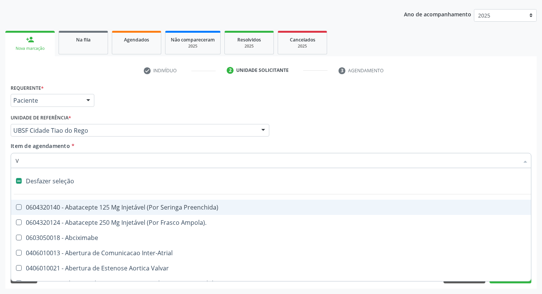
checkbox \(Unilateral\) "true"
checkbox Cornea "true"
checkbox Fumante "true"
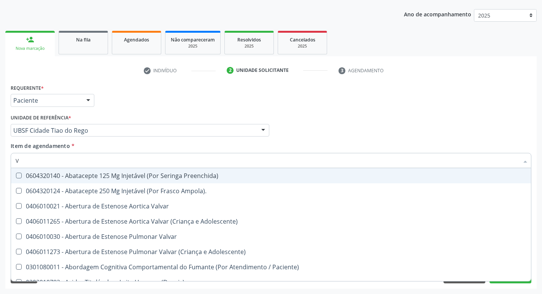
type input "VI"
checkbox Psicoterapia "true"
checkbox Livre\) "false"
checkbox \(Tgp\) "false"
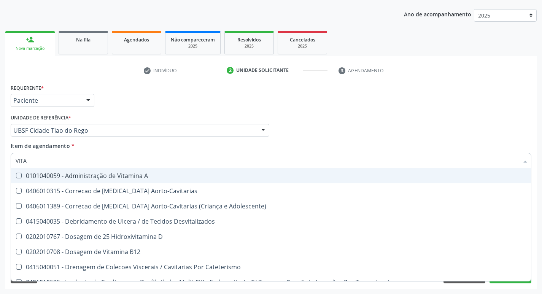
type input "VITAM"
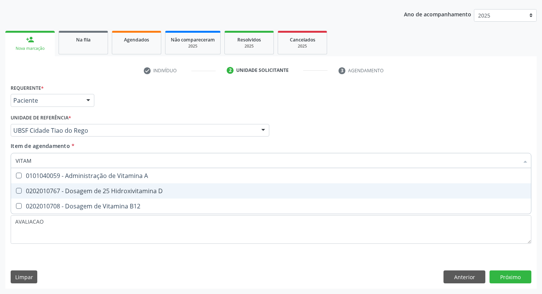
click at [128, 188] on div "0202010767 - Dosagem de 25 Hidroxivitamina D" at bounding box center [271, 191] width 511 height 6
checkbox D "true"
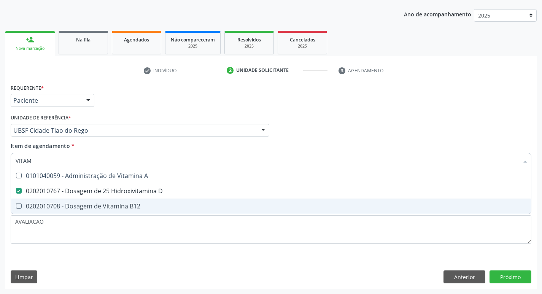
click at [127, 201] on span "0202010708 - Dosagem de Vitamina B12" at bounding box center [271, 206] width 520 height 15
checkbox B12 "true"
type input "VITA"
checkbox D "false"
checkbox B12 "false"
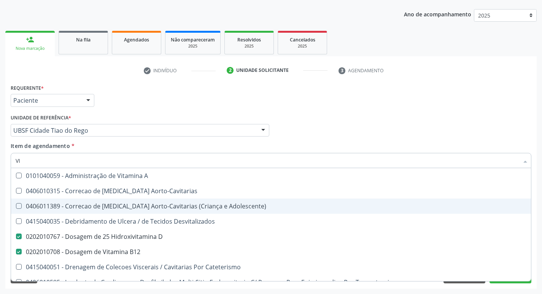
type input "V"
checkbox D "false"
checkbox B12 "false"
checkbox Cateterismo "false"
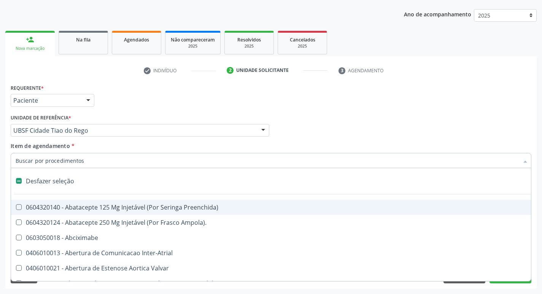
type input "F"
checkbox Congênita\ "true"
checkbox Urina "false"
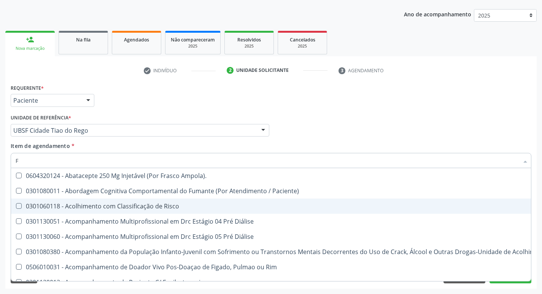
type input "FE"
checkbox Urina "false"
checkbox Intelectual "true"
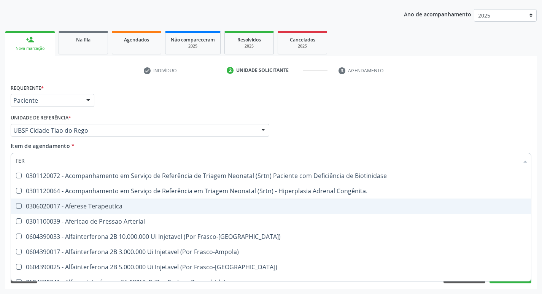
type input "FERR"
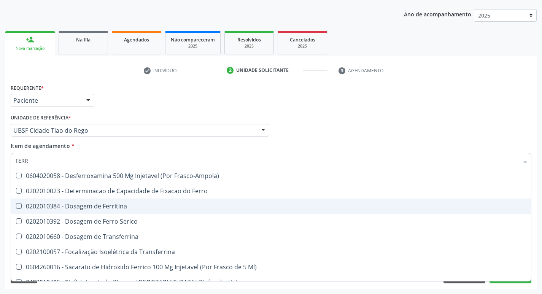
click at [126, 209] on div "0202010384 - Dosagem de Ferritina" at bounding box center [271, 206] width 511 height 6
checkbox Ferritina "true"
type input "FER"
checkbox Ferritina "false"
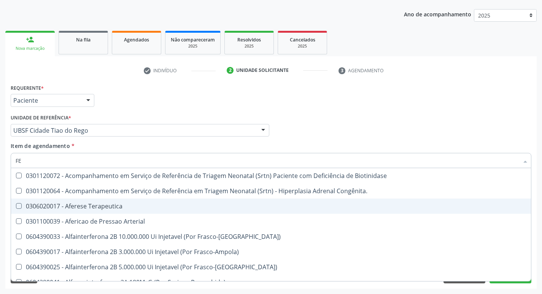
type input "F"
checkbox Ferritina "false"
checkbox Inferior "false"
checkbox Titânio "false"
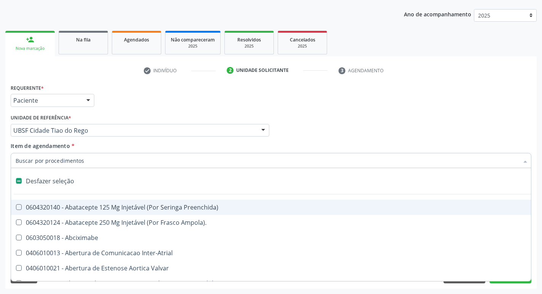
type input "P"
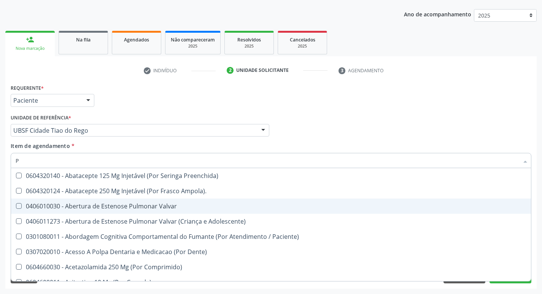
checkbox Stent\) "false"
checkbox \(Tgp\) "true"
type input "PO"
checkbox \(Tgp\) "false"
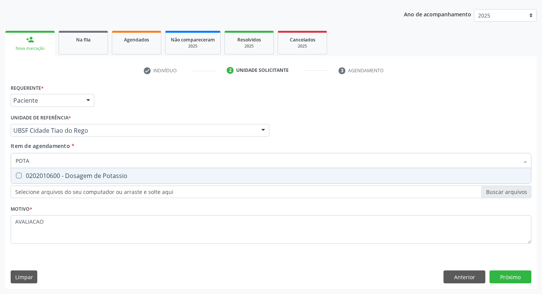
type input "POTAS"
click at [105, 176] on div "0202010600 - Dosagem de Potassio" at bounding box center [271, 176] width 511 height 6
checkbox Potassio "true"
click at [511, 275] on div "Requerente * Paciente Profissional de Saúde Paciente Nenhum resultado encontrad…" at bounding box center [270, 185] width 531 height 207
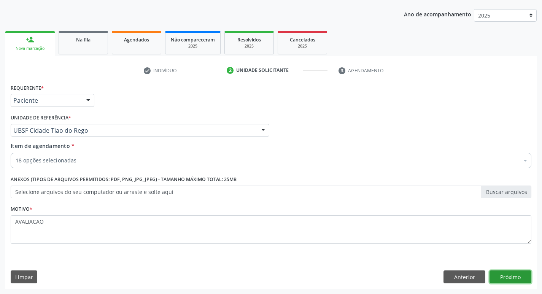
click at [506, 274] on button "Próximo" at bounding box center [510, 276] width 42 height 13
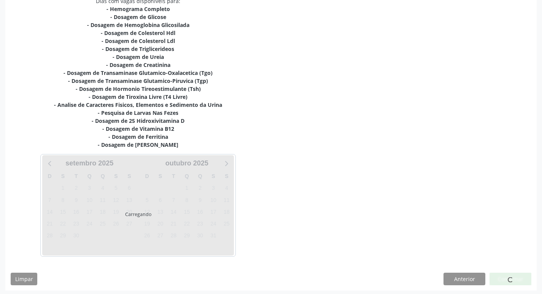
scroll to position [173, 0]
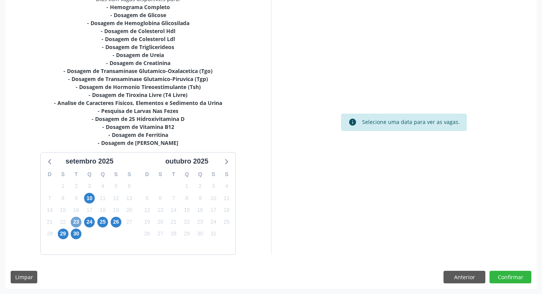
click at [75, 224] on span "23" at bounding box center [76, 222] width 11 height 11
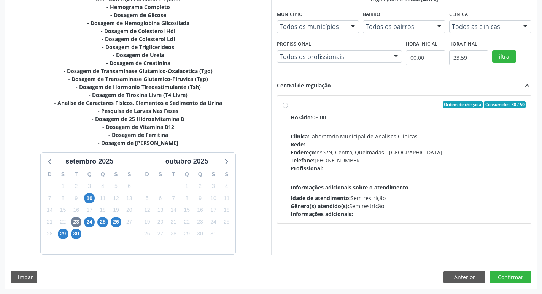
click at [349, 152] on div "Endereço: nº S/N, Centro, Queimadas - PB" at bounding box center [408, 152] width 235 height 8
click at [288, 108] on input "Ordem de chegada Consumidos: 30 / 50 Horário: 06:00 Clínica: Laboratorio Munici…" at bounding box center [285, 104] width 5 height 7
radio input "true"
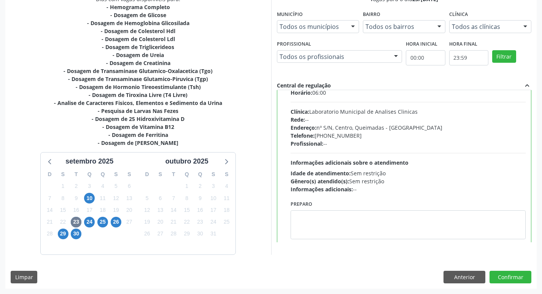
scroll to position [38, 0]
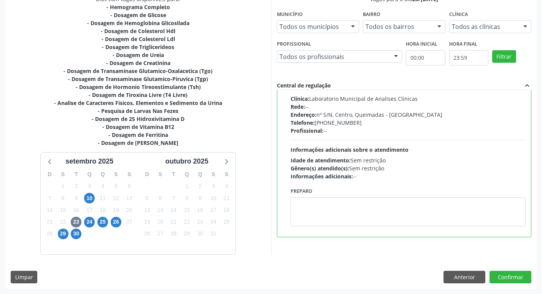
click at [341, 229] on div "Preparo" at bounding box center [408, 209] width 239 height 46
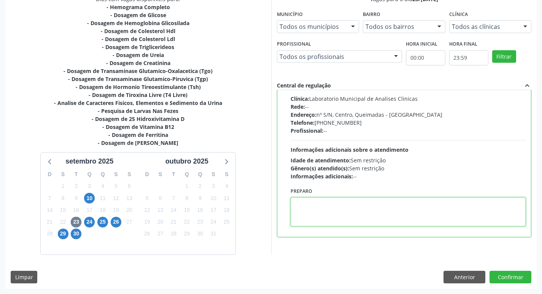
click at [338, 217] on textarea at bounding box center [408, 211] width 235 height 29
paste textarea "IR EM [GEOGRAPHIC_DATA]"
type textarea "IR EM [GEOGRAPHIC_DATA]"
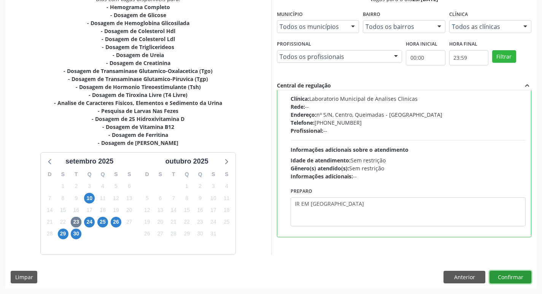
click at [513, 273] on button "Confirmar" at bounding box center [510, 277] width 42 height 13
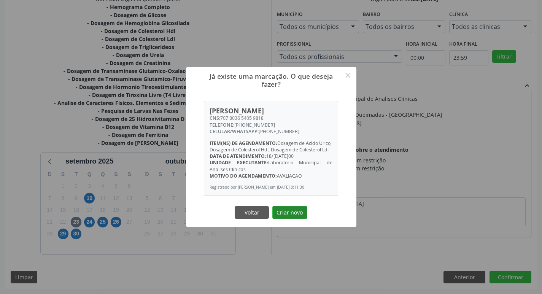
click at [280, 217] on button "Criar novo" at bounding box center [289, 212] width 35 height 13
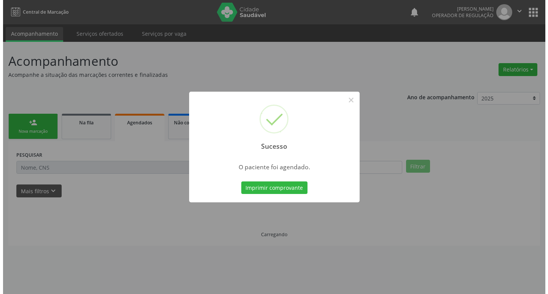
scroll to position [0, 0]
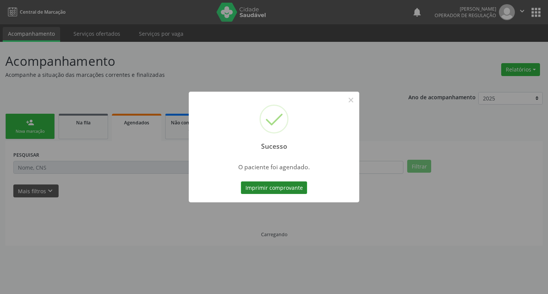
click at [285, 187] on button "Imprimir comprovante" at bounding box center [274, 187] width 66 height 13
